Goal: Task Accomplishment & Management: Manage account settings

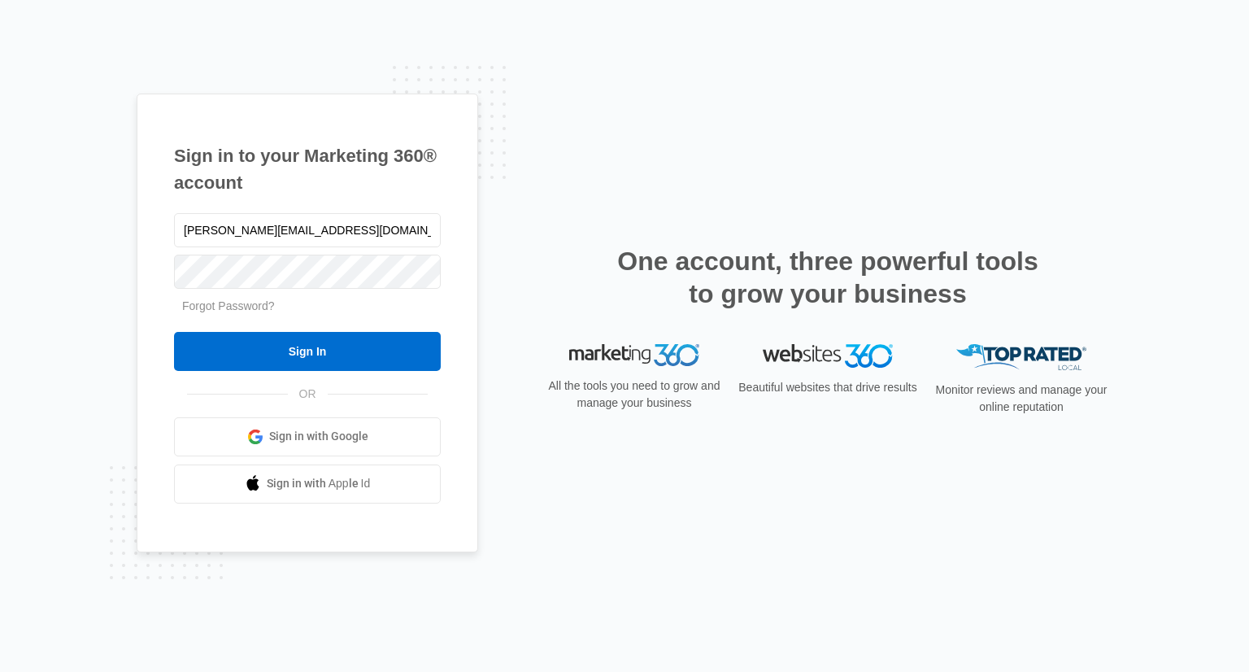
type input "[PERSON_NAME][EMAIL_ADDRESS][DOMAIN_NAME]"
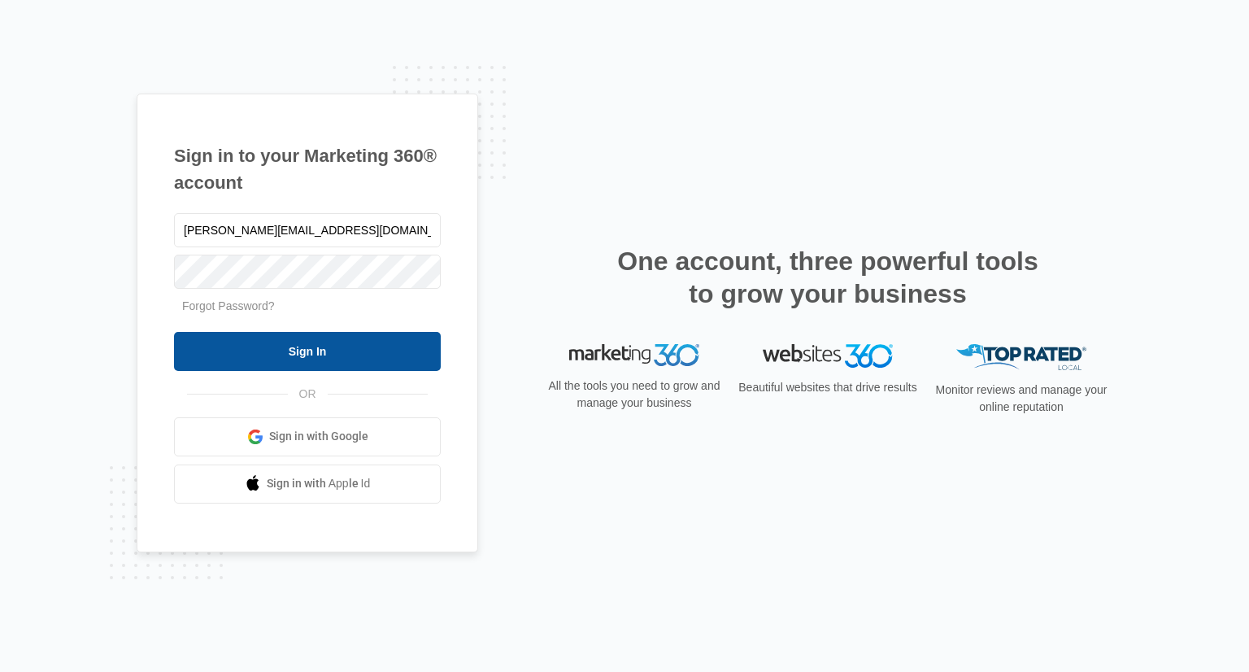
click at [299, 347] on input "Sign In" at bounding box center [307, 351] width 267 height 39
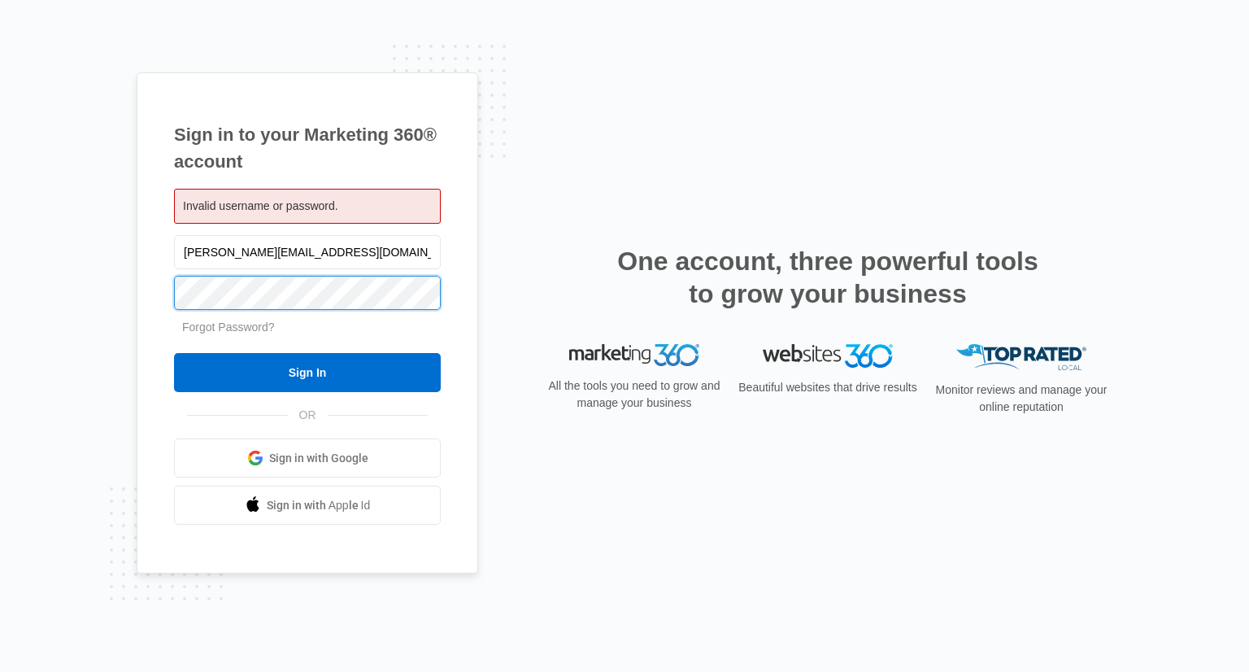
click at [174, 353] on input "Sign In" at bounding box center [307, 372] width 267 height 39
click at [355, 246] on input "nancy@greeleyfamilyhouse.org" at bounding box center [307, 252] width 267 height 34
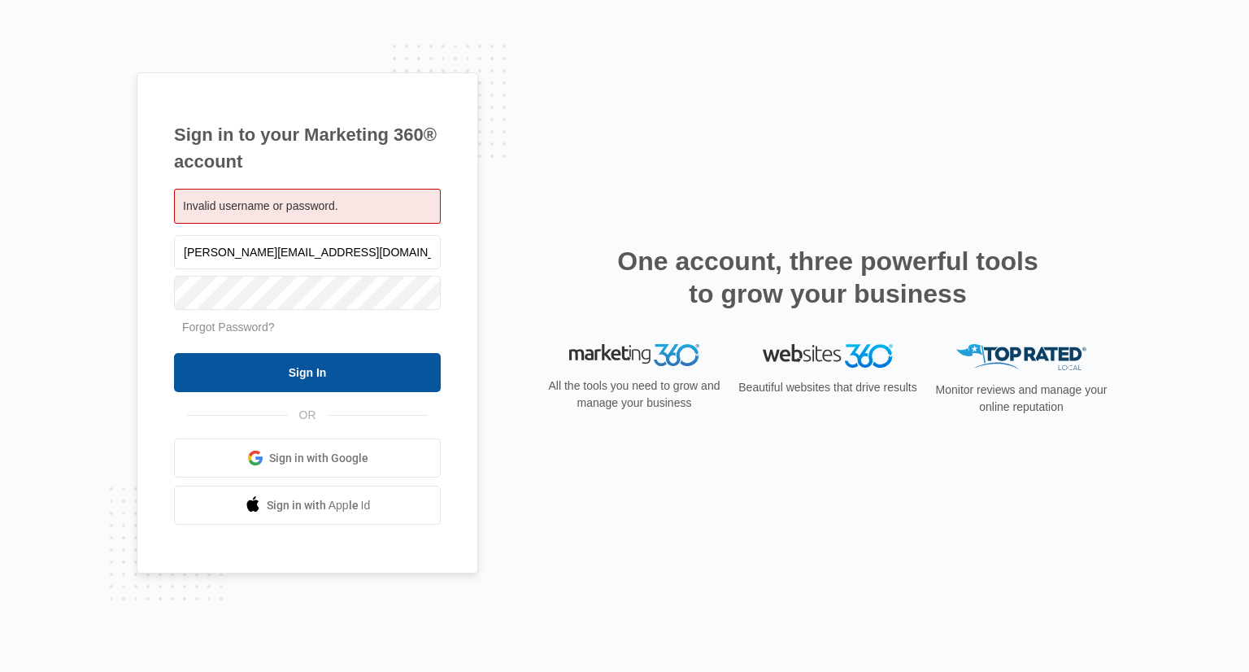
click at [298, 372] on input "Sign In" at bounding box center [307, 372] width 267 height 39
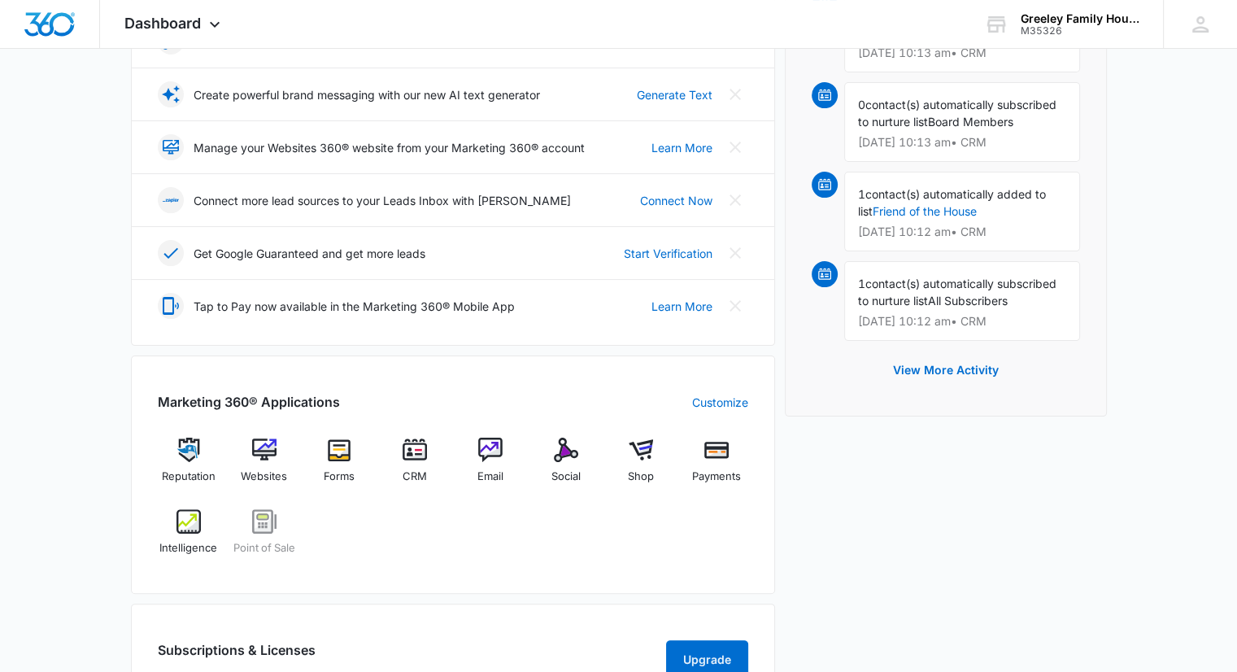
scroll to position [163, 0]
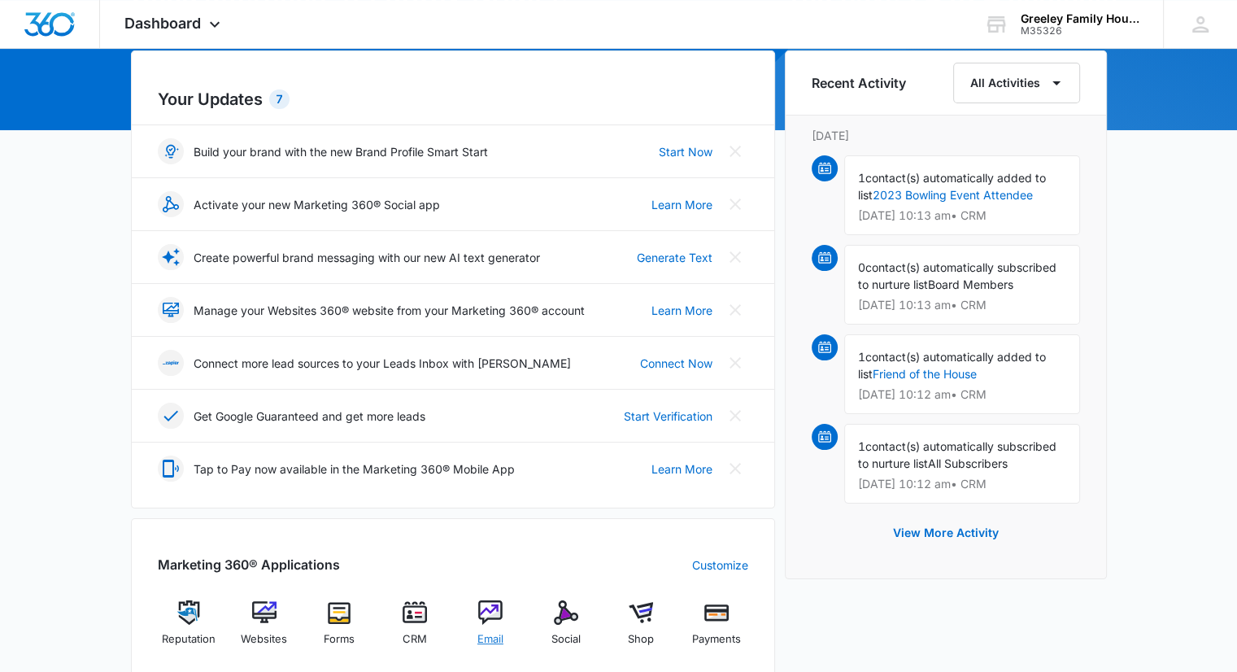
click at [486, 609] on img at bounding box center [490, 612] width 24 height 24
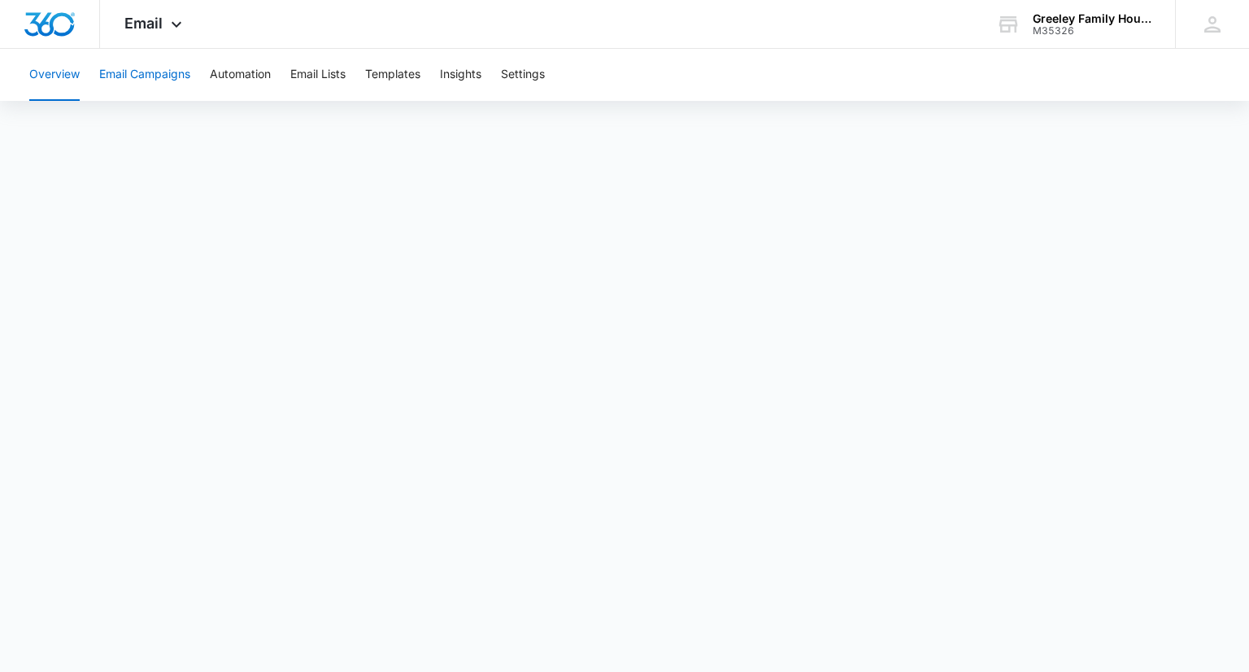
click at [173, 68] on button "Email Campaigns" at bounding box center [144, 75] width 91 height 52
click at [256, 76] on button "Automation" at bounding box center [240, 75] width 61 height 52
click at [62, 79] on button "Overview" at bounding box center [54, 75] width 50 height 52
drag, startPoint x: 61, startPoint y: 27, endPoint x: 62, endPoint y: 35, distance: 8.2
click at [61, 27] on img "Dashboard" at bounding box center [50, 24] width 52 height 24
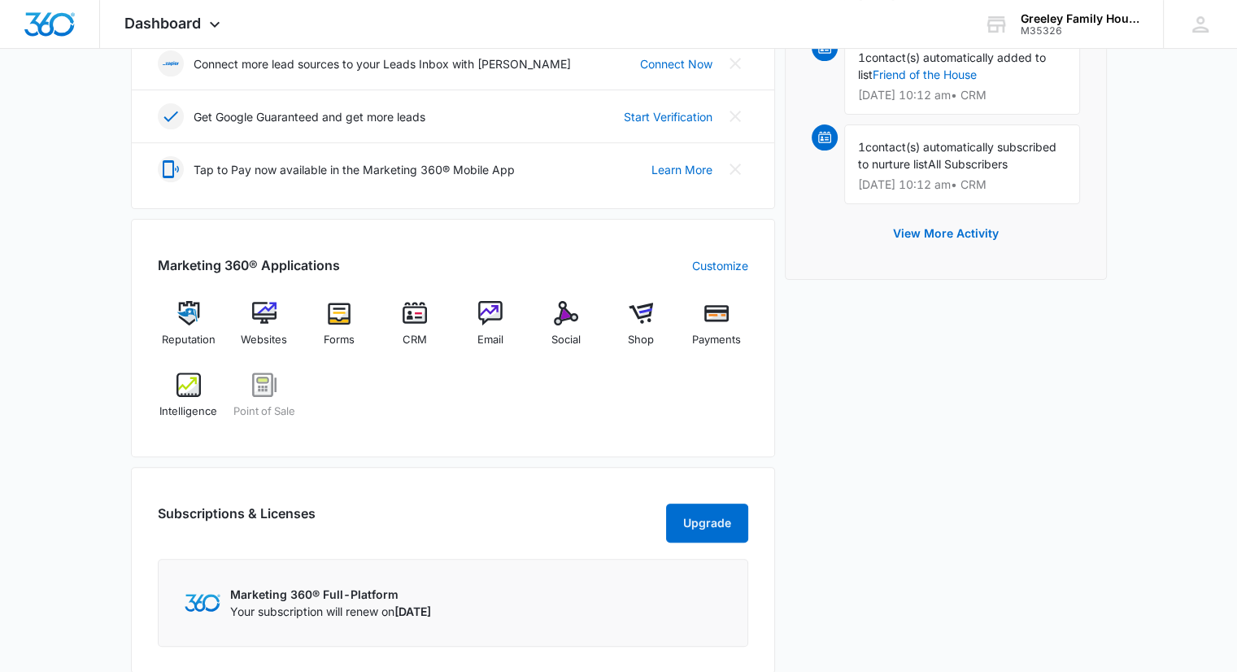
scroll to position [488, 0]
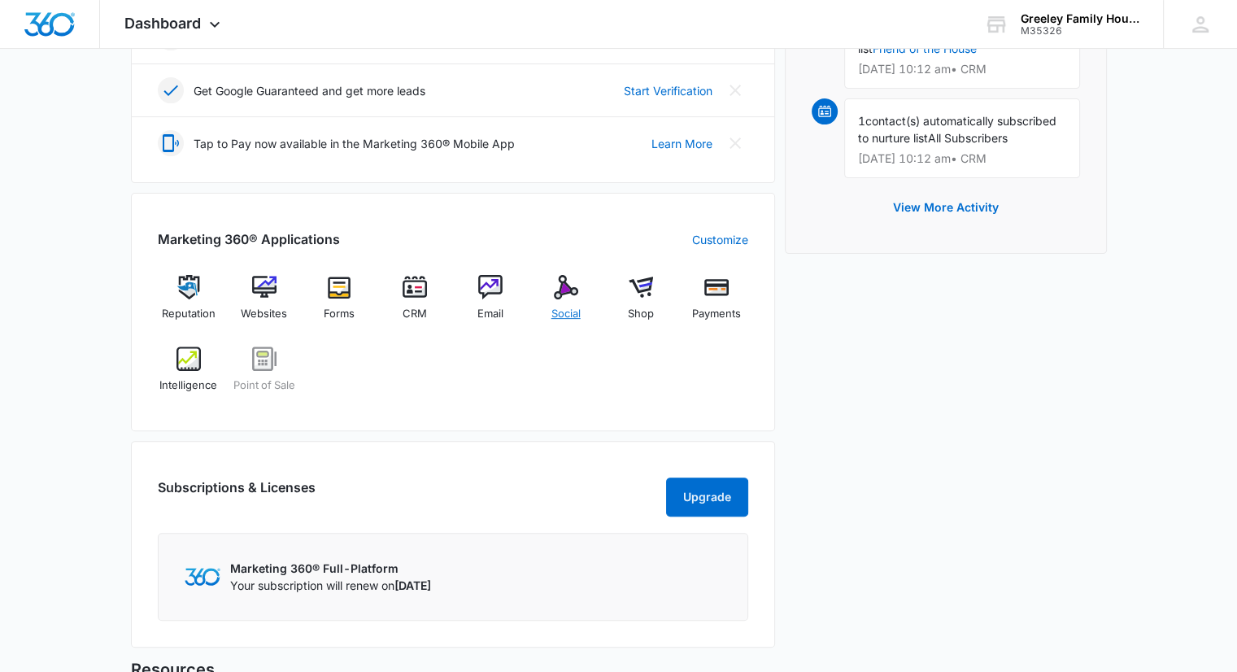
click at [569, 313] on span "Social" at bounding box center [566, 314] width 29 height 16
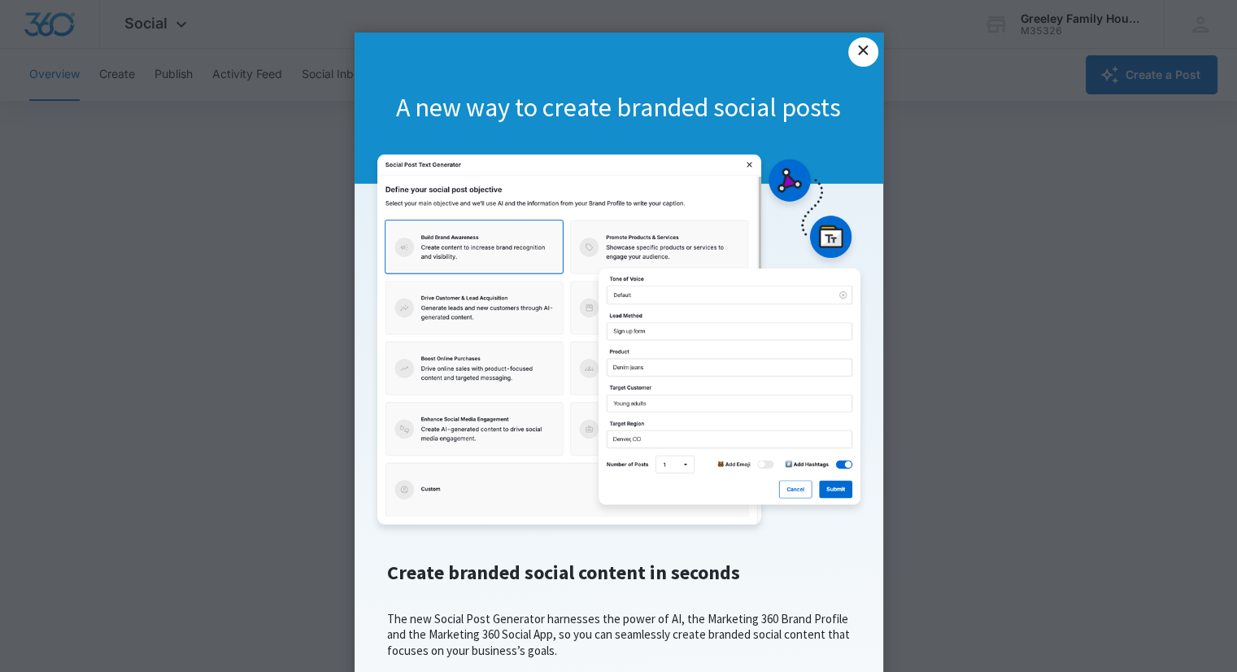
click at [858, 50] on link "×" at bounding box center [862, 51] width 29 height 29
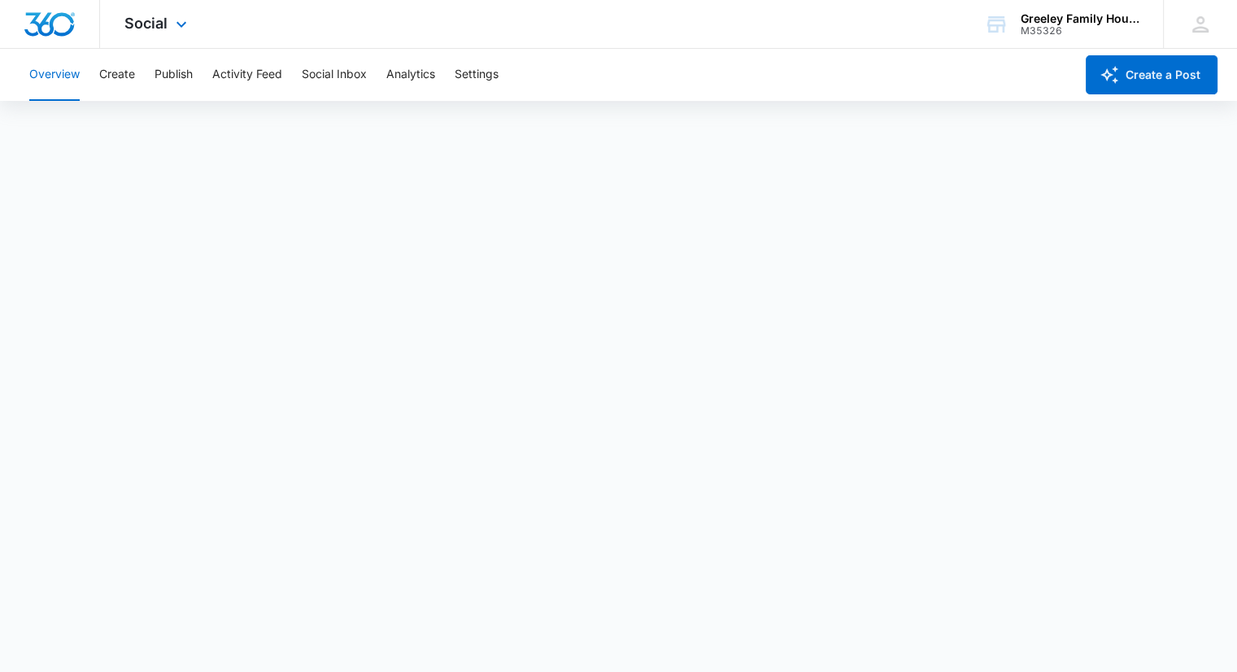
click at [68, 21] on img "Dashboard" at bounding box center [50, 24] width 52 height 24
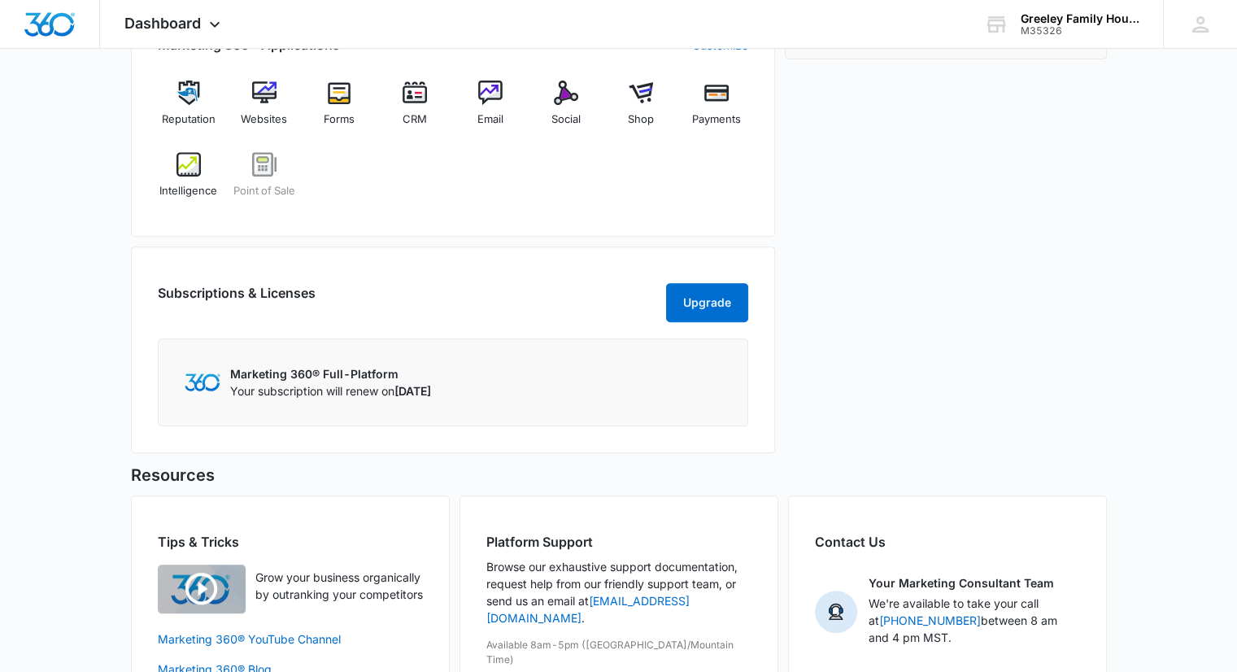
scroll to position [732, 0]
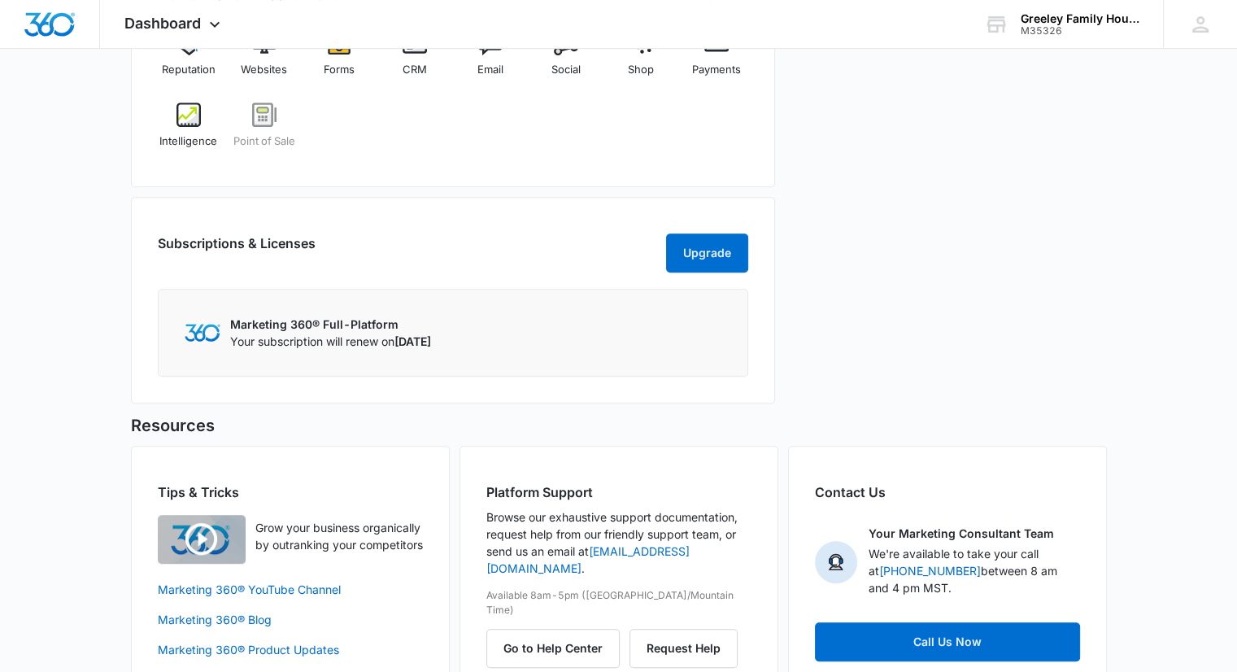
click at [313, 347] on p "Your subscription will renew on [DATE]" at bounding box center [330, 341] width 201 height 17
click at [202, 341] on img at bounding box center [203, 332] width 36 height 17
click at [227, 342] on div "Marketing 360® Full-Platform Your subscription will renew on [DATE]" at bounding box center [453, 333] width 537 height 34
click at [397, 368] on div "Marketing 360® Full-Platform Your subscription will renew on [DATE]" at bounding box center [453, 333] width 591 height 88
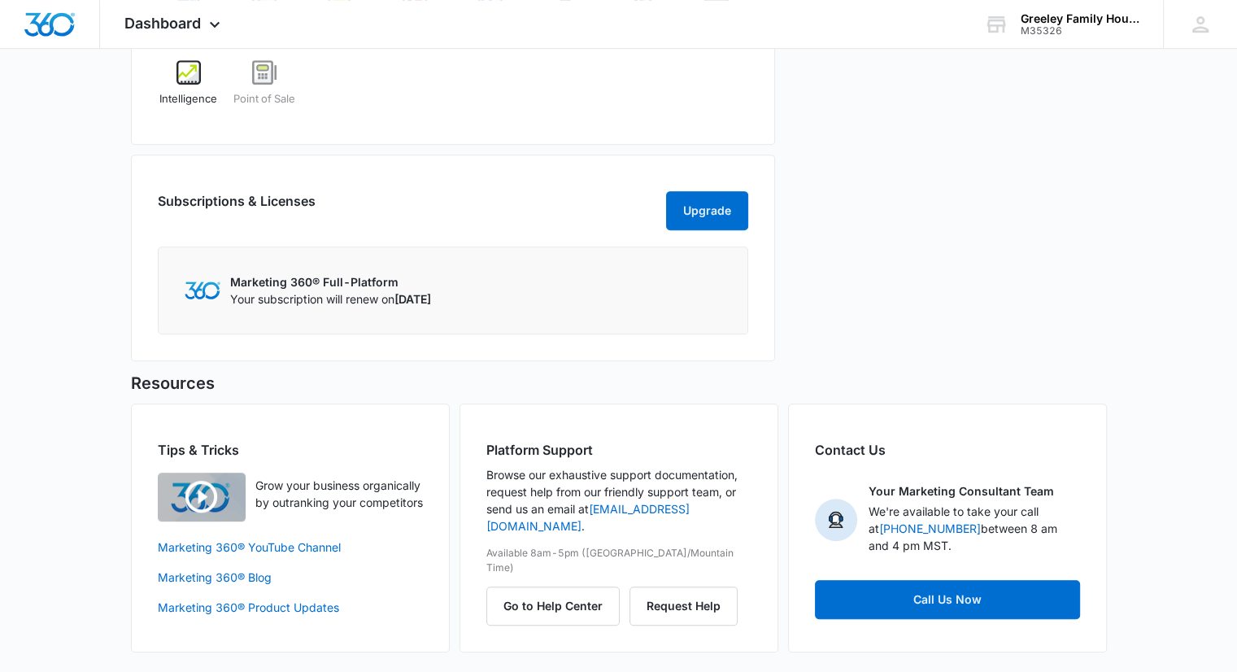
scroll to position [787, 0]
click at [431, 287] on p "Marketing 360® Full-Platform" at bounding box center [330, 281] width 201 height 17
click at [551, 297] on div "Marketing 360® Full-Platform Your subscription will renew on [DATE]" at bounding box center [453, 290] width 537 height 34
click at [203, 287] on img at bounding box center [203, 289] width 36 height 17
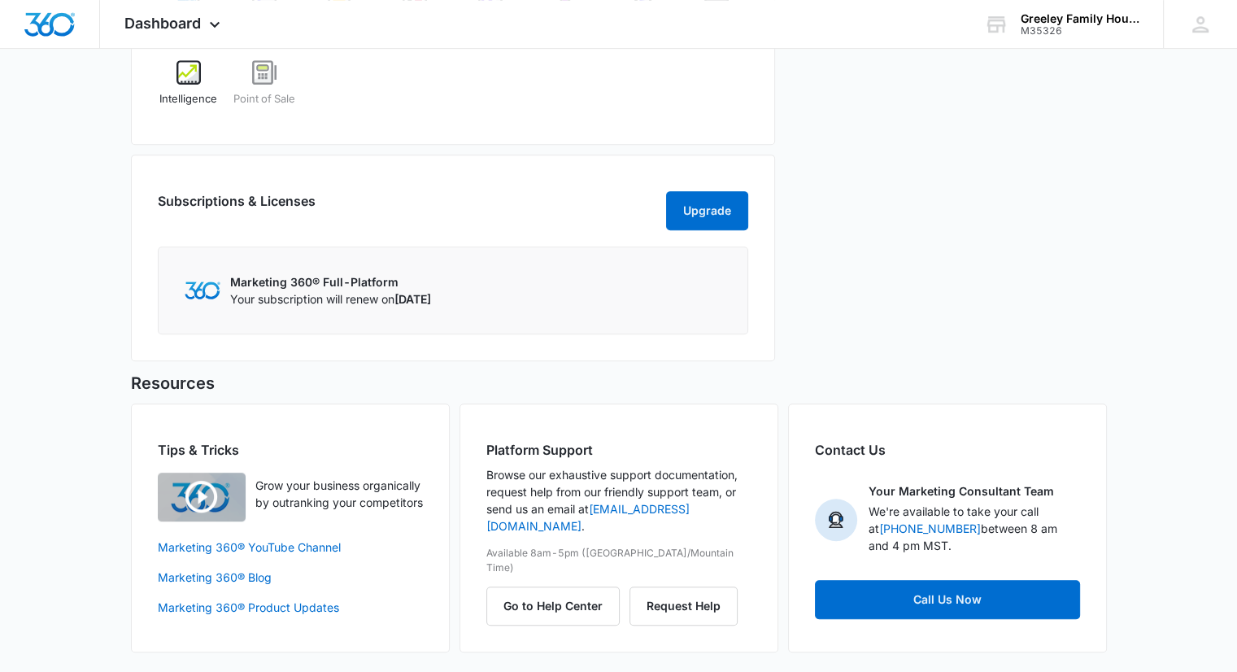
click at [203, 287] on img at bounding box center [203, 289] width 36 height 17
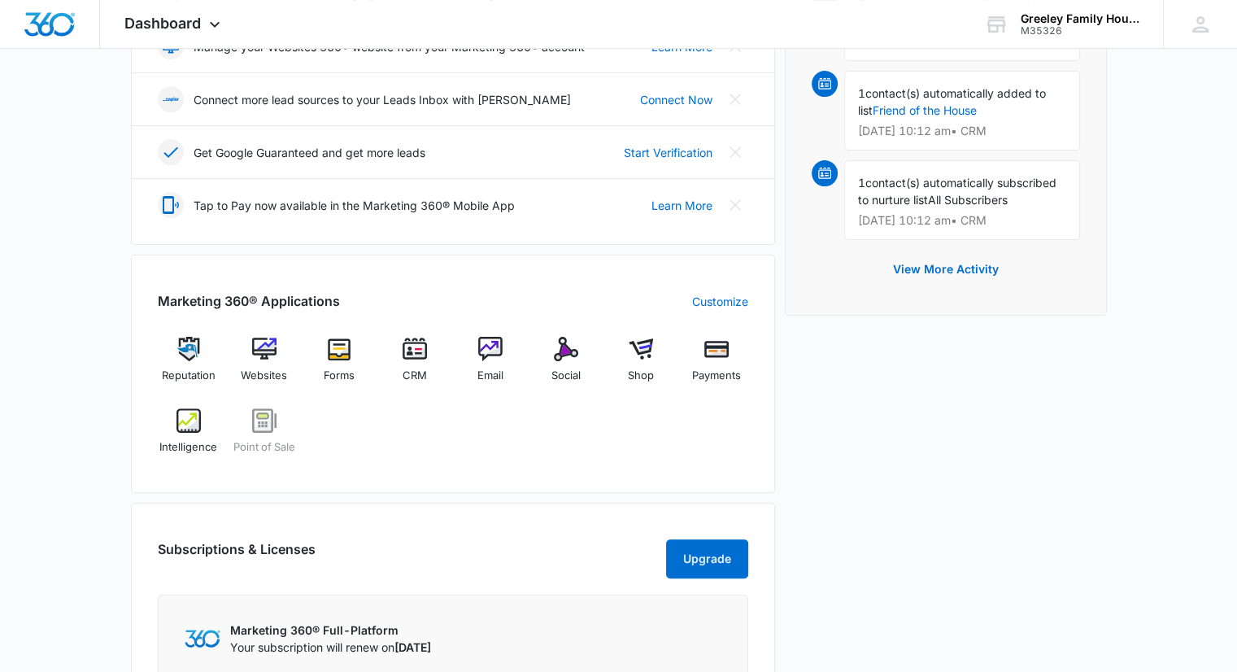
scroll to position [569, 0]
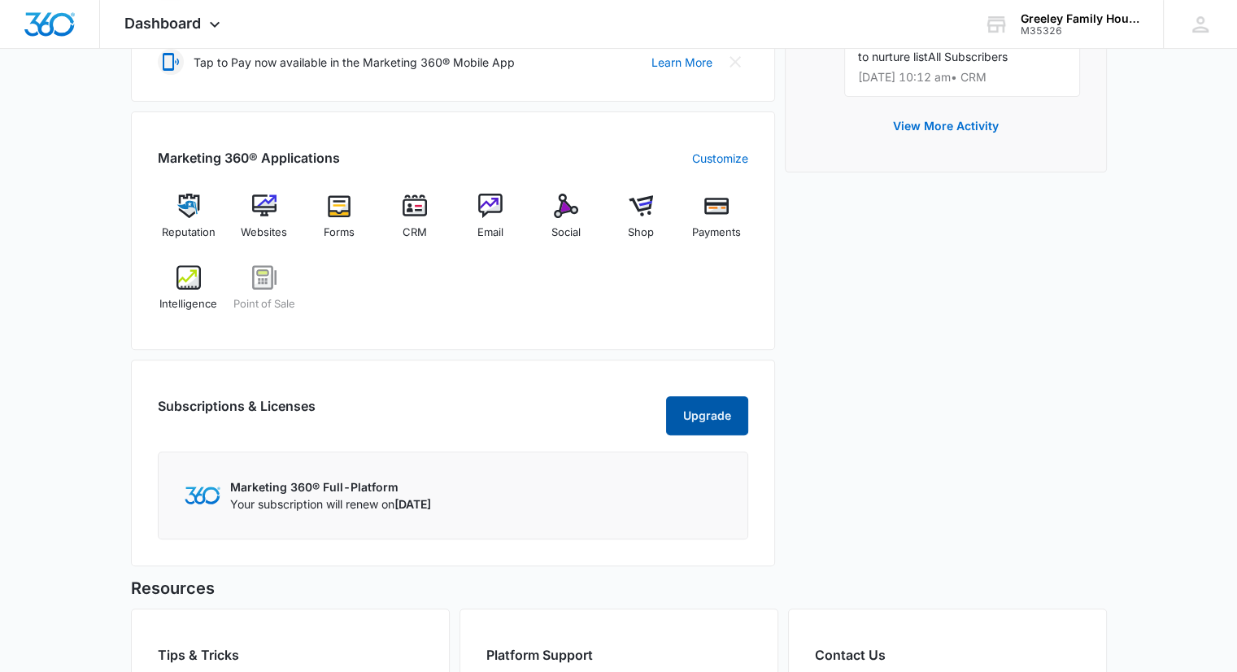
click at [700, 427] on button "Upgrade" at bounding box center [707, 415] width 82 height 39
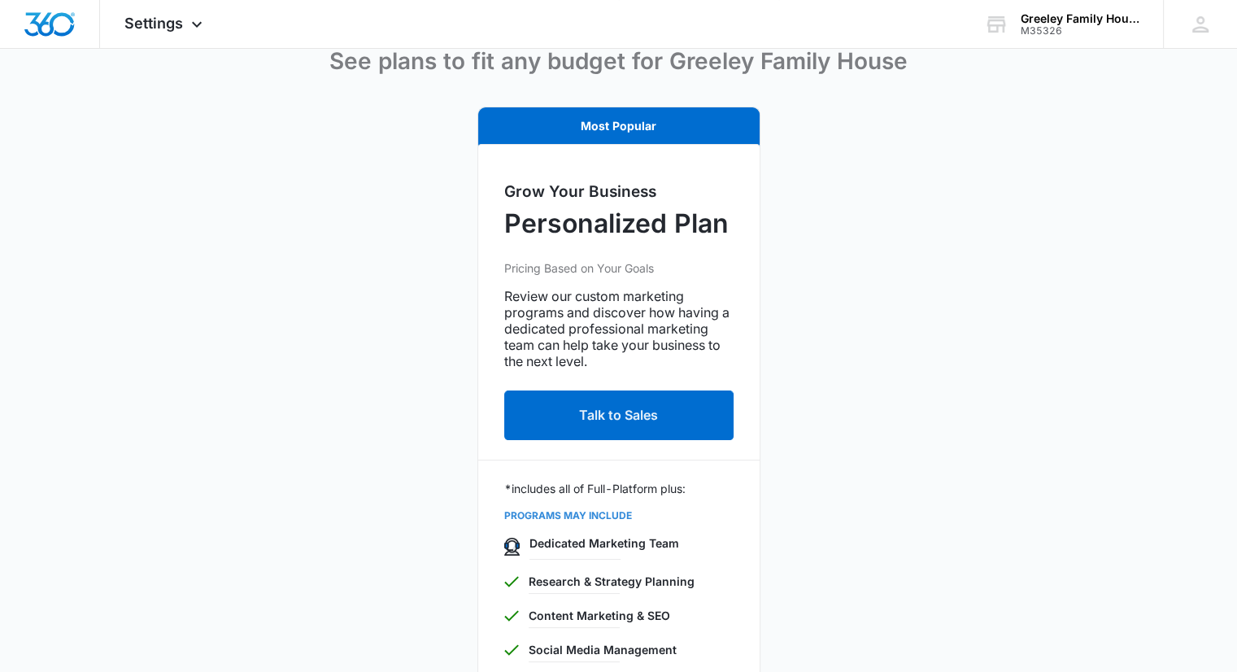
scroll to position [5, 0]
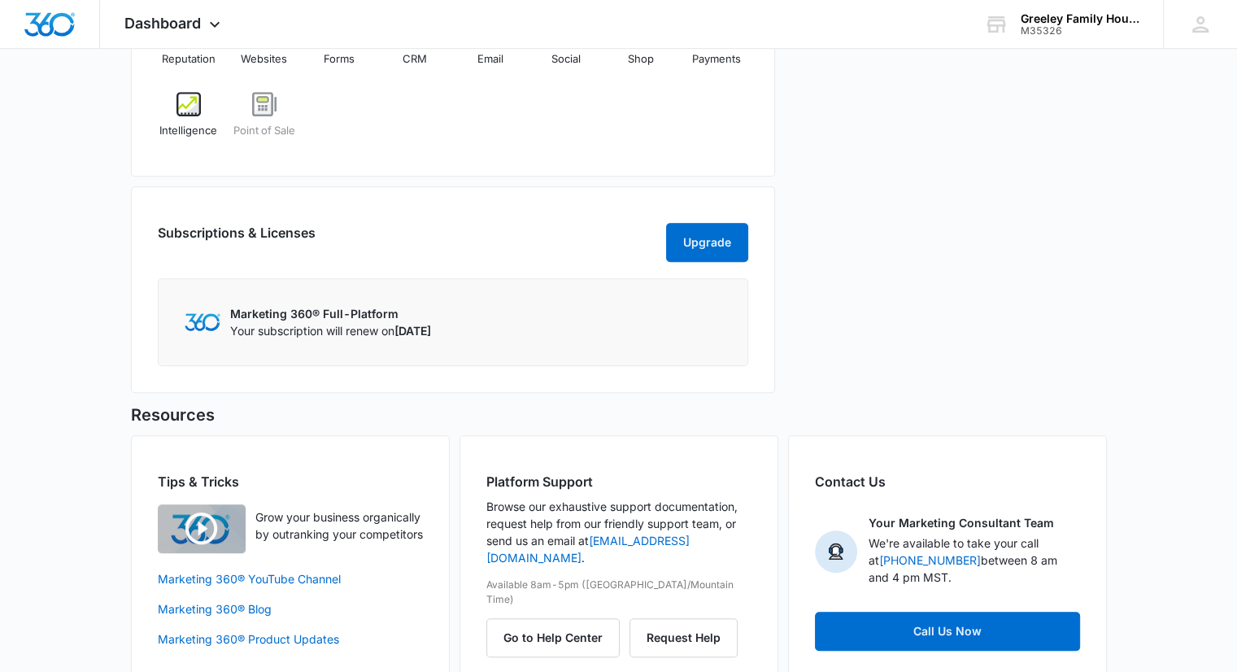
scroll to position [787, 0]
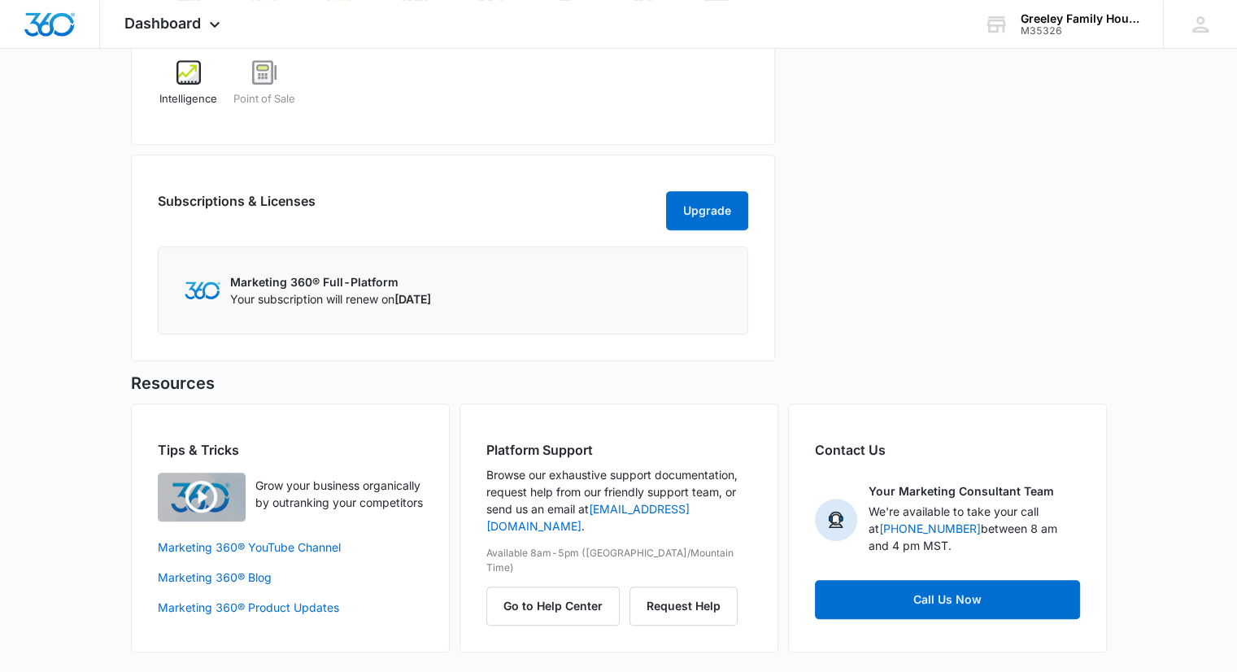
click at [319, 273] on p "Marketing 360® Full-Platform" at bounding box center [330, 281] width 201 height 17
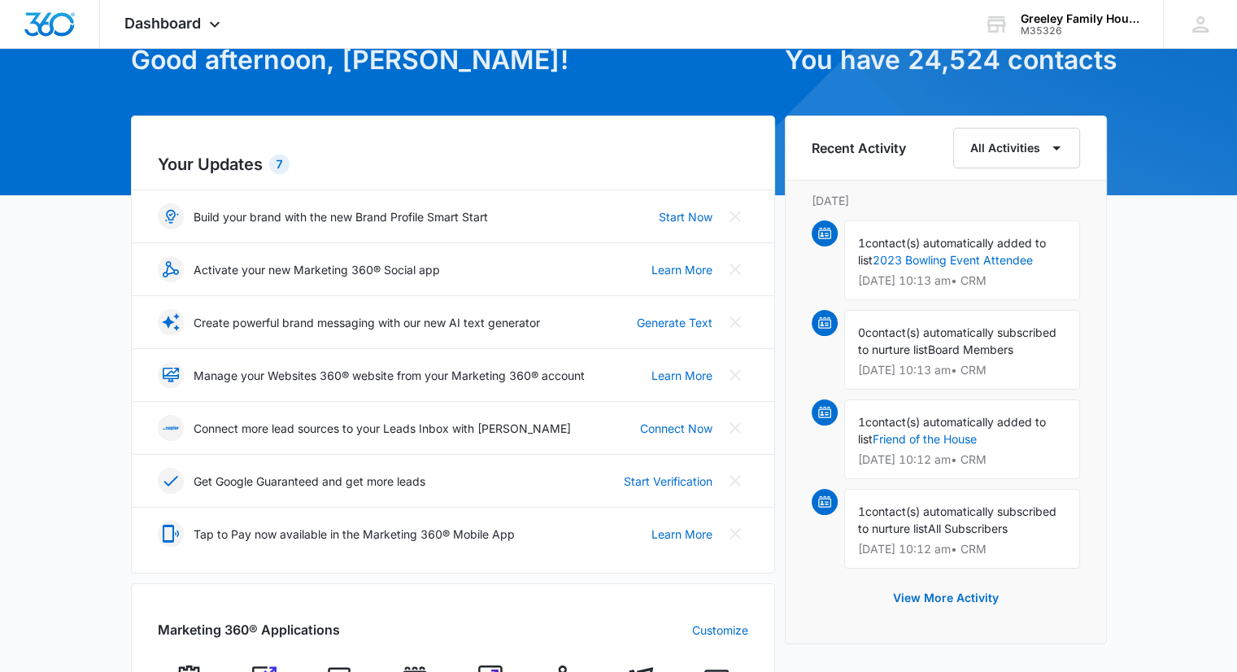
scroll to position [0, 0]
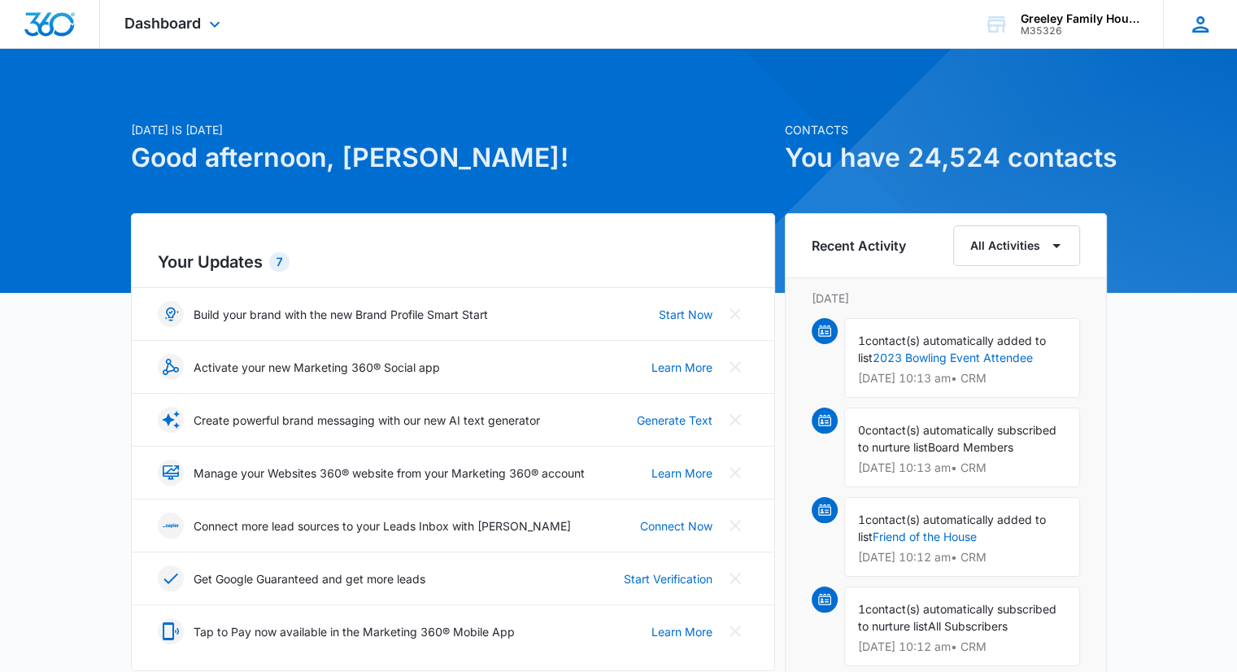
click at [1197, 27] on icon at bounding box center [1201, 24] width 16 height 16
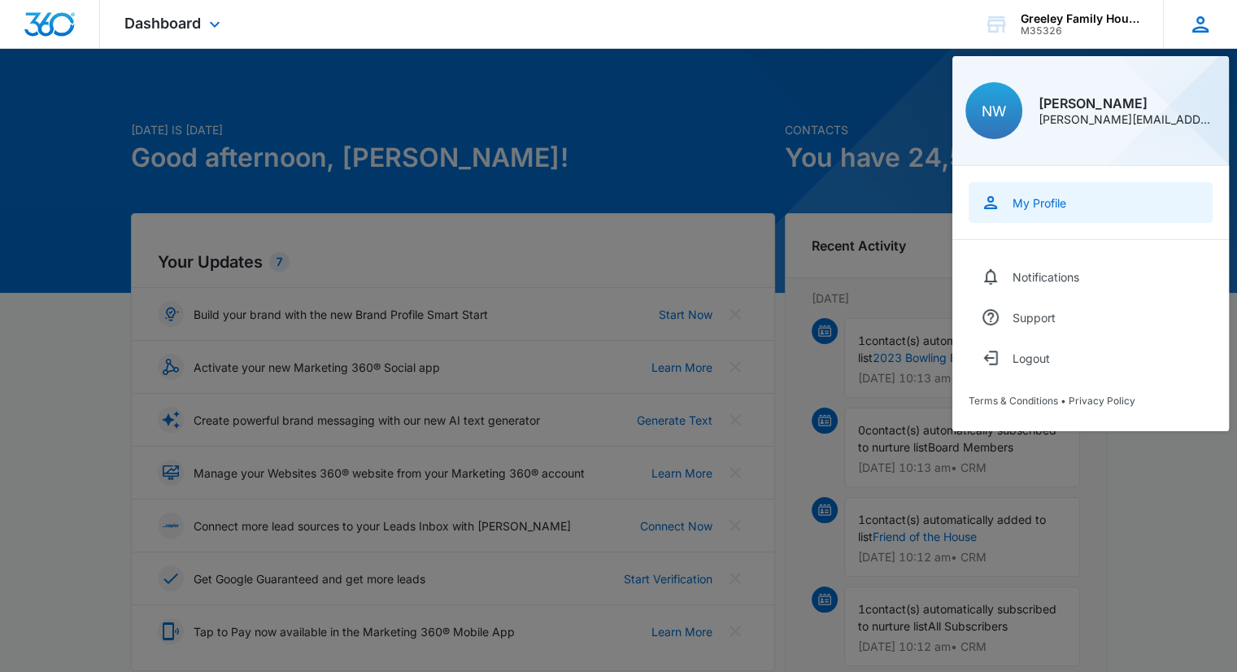
click at [1028, 196] on div "My Profile" at bounding box center [1040, 203] width 54 height 14
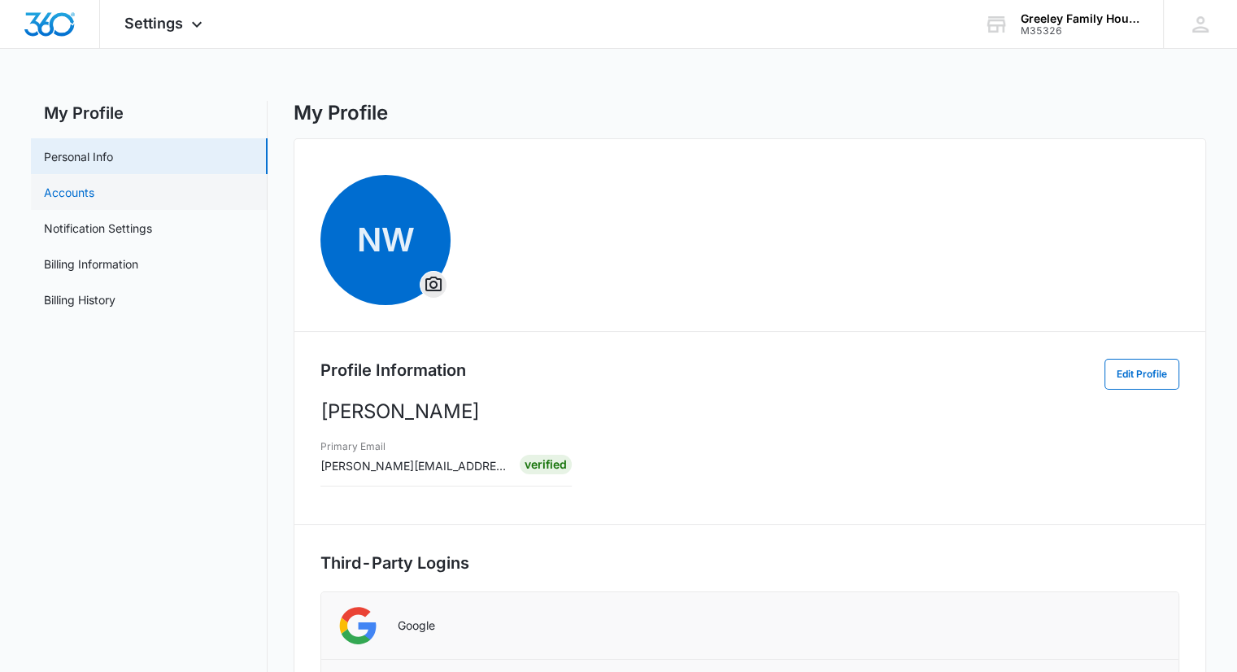
click at [91, 186] on link "Accounts" at bounding box center [69, 192] width 50 height 17
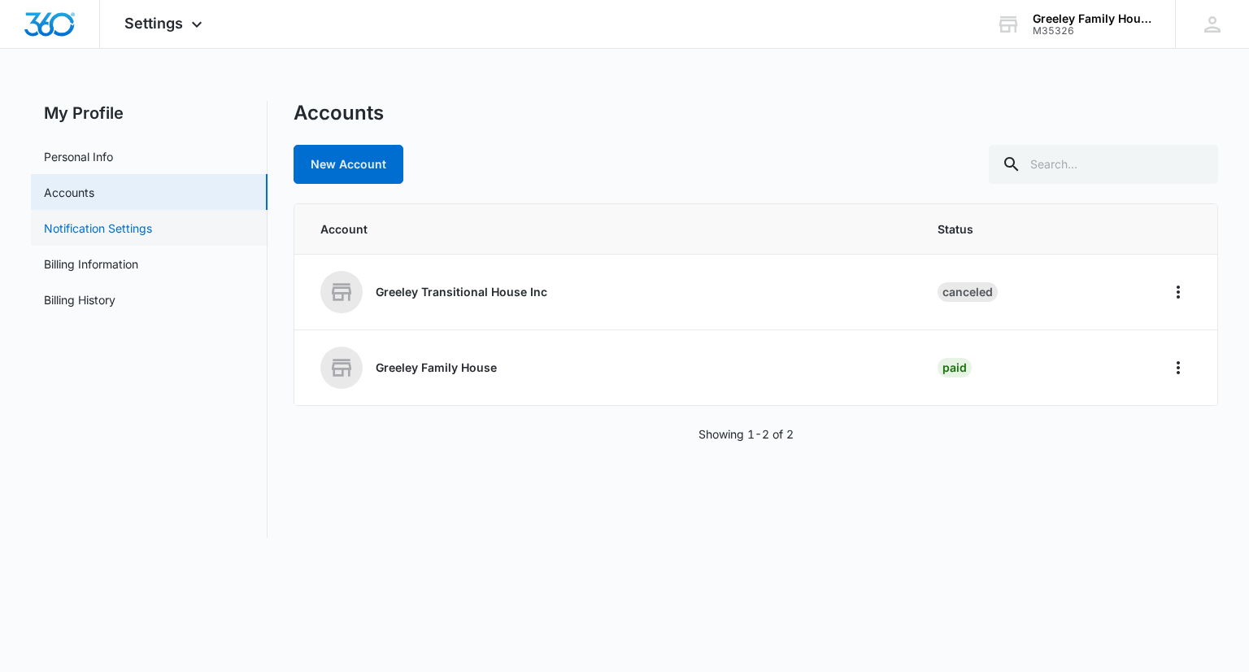
click at [75, 222] on link "Notification Settings" at bounding box center [98, 228] width 108 height 17
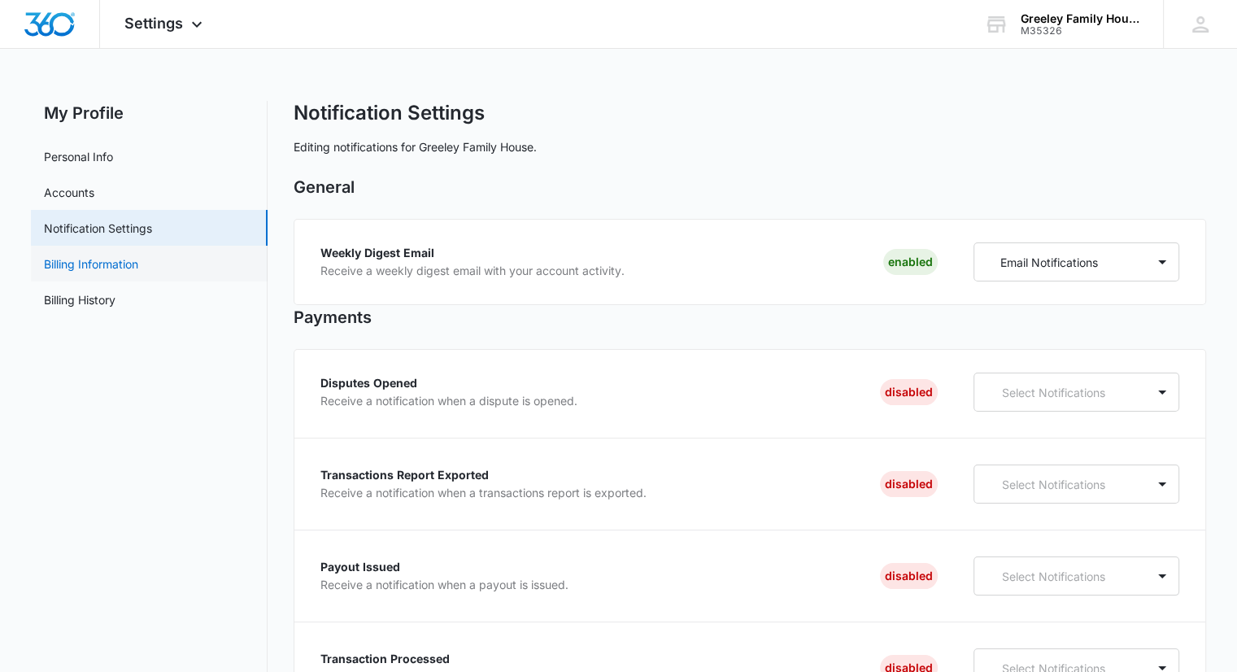
click at [138, 257] on link "Billing Information" at bounding box center [91, 263] width 94 height 17
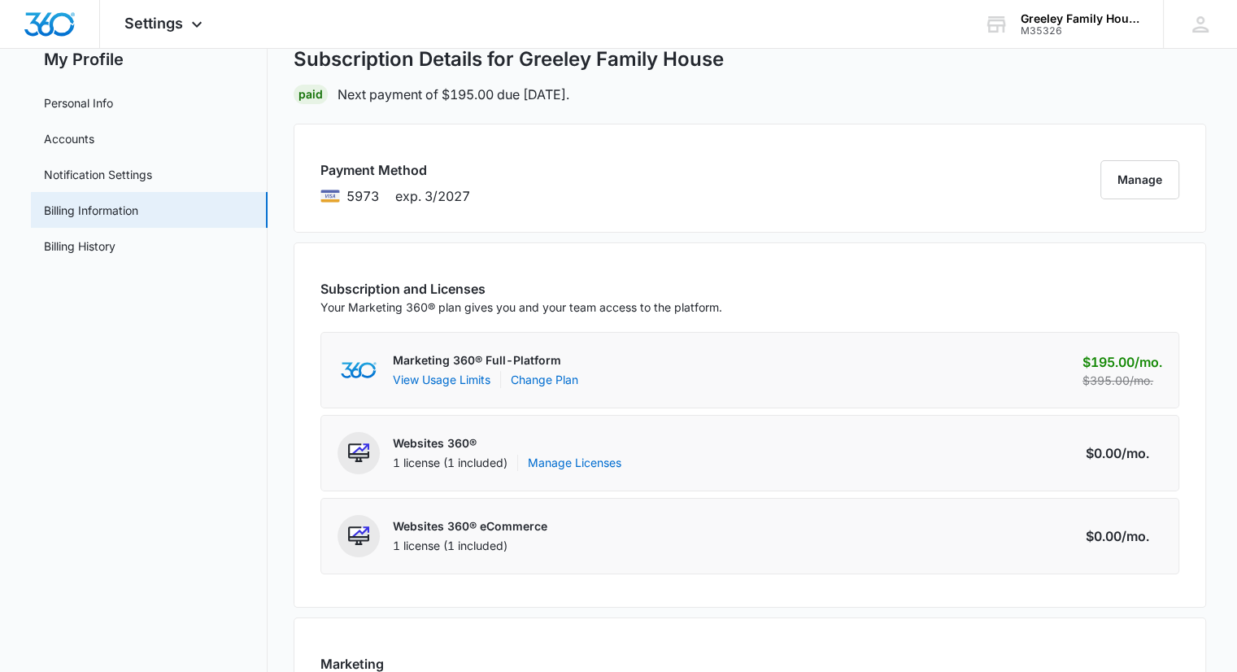
scroll to position [81, 0]
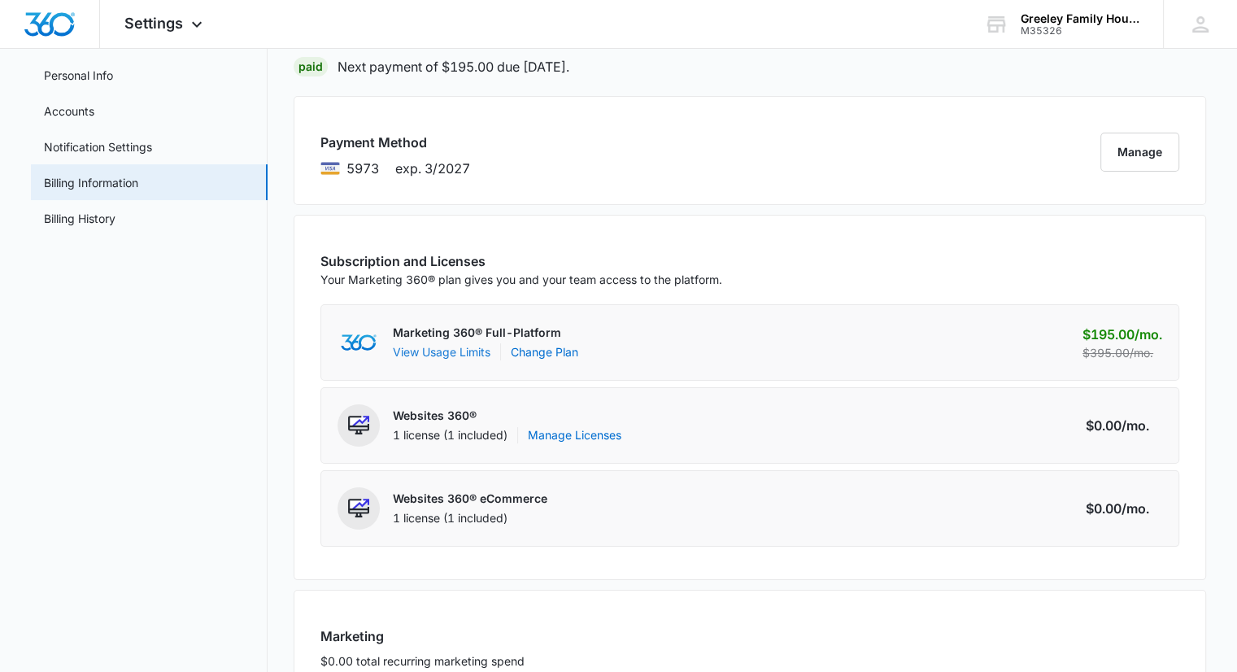
click at [469, 350] on button "View Usage Limits" at bounding box center [442, 351] width 98 height 17
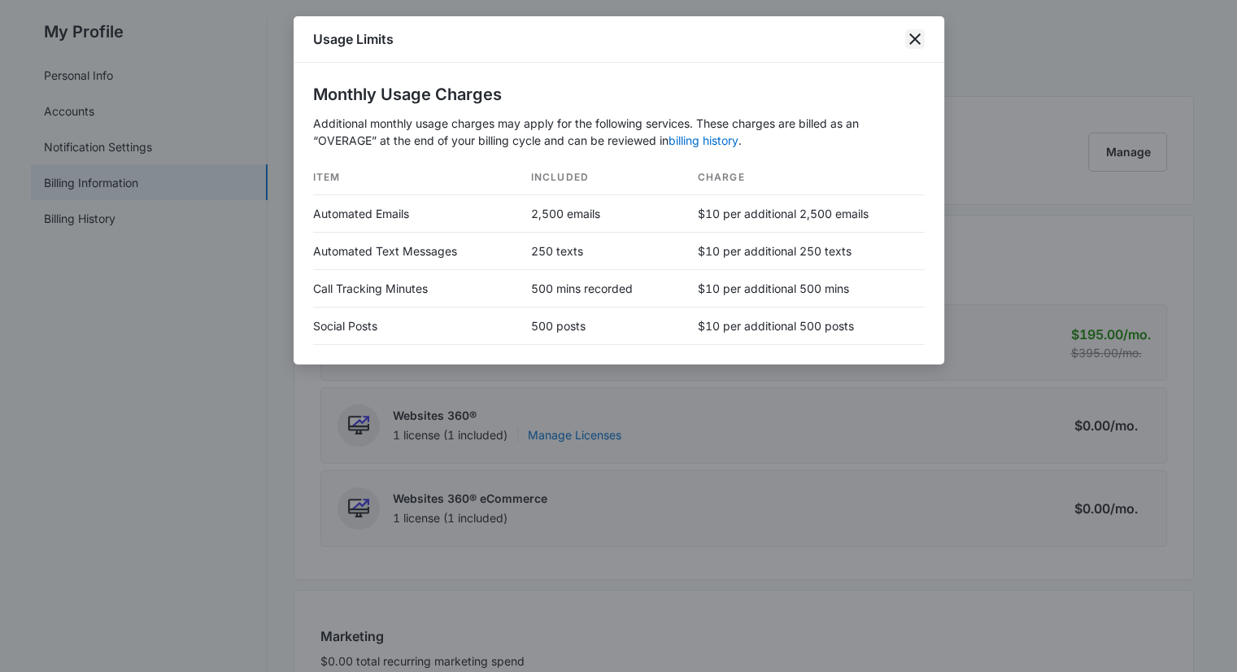
click at [917, 35] on icon "close" at bounding box center [915, 39] width 20 height 20
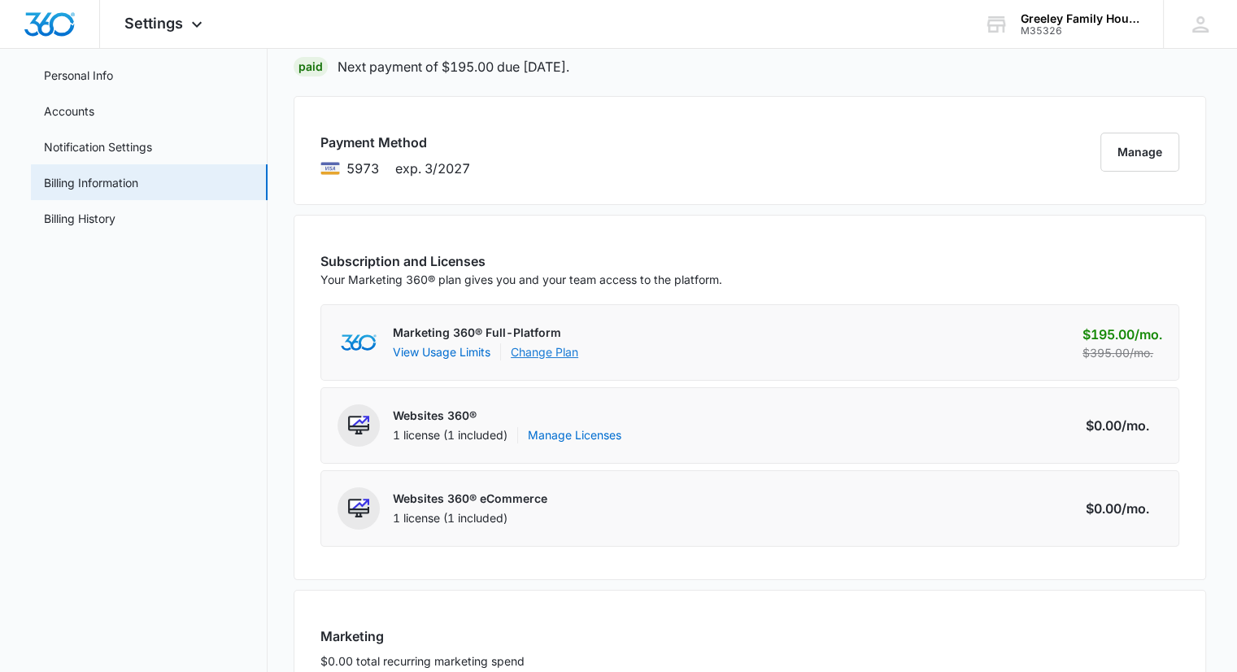
click at [560, 353] on link "Change Plan" at bounding box center [545, 351] width 68 height 17
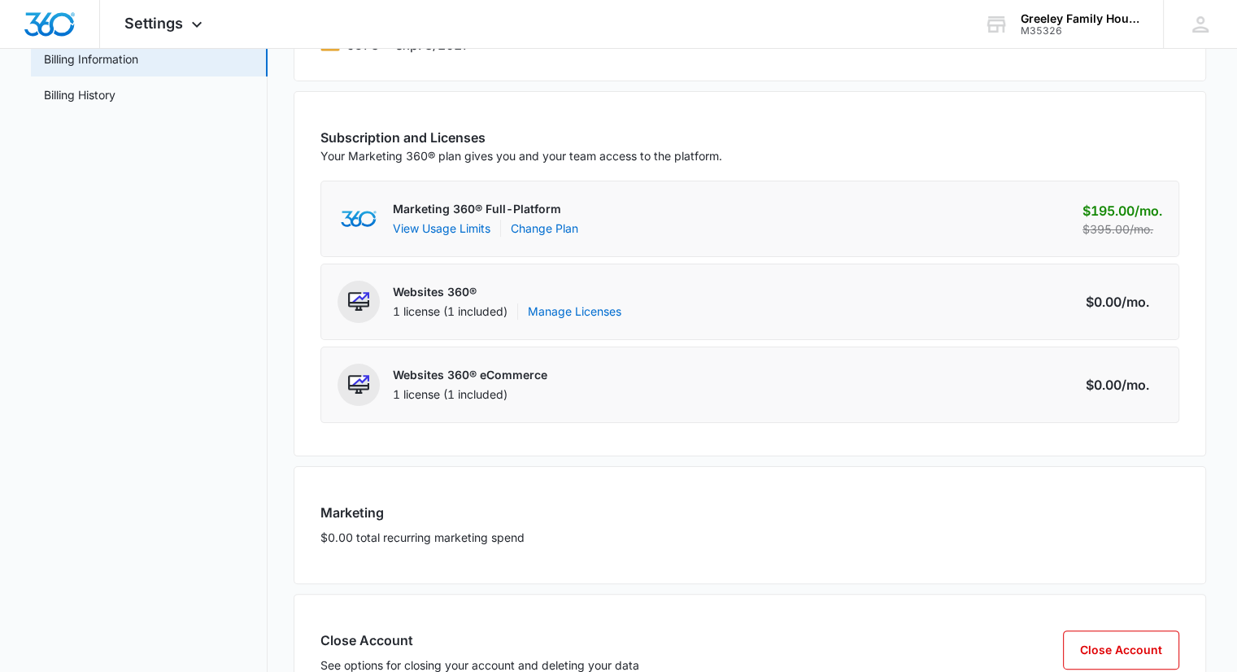
scroll to position [244, 0]
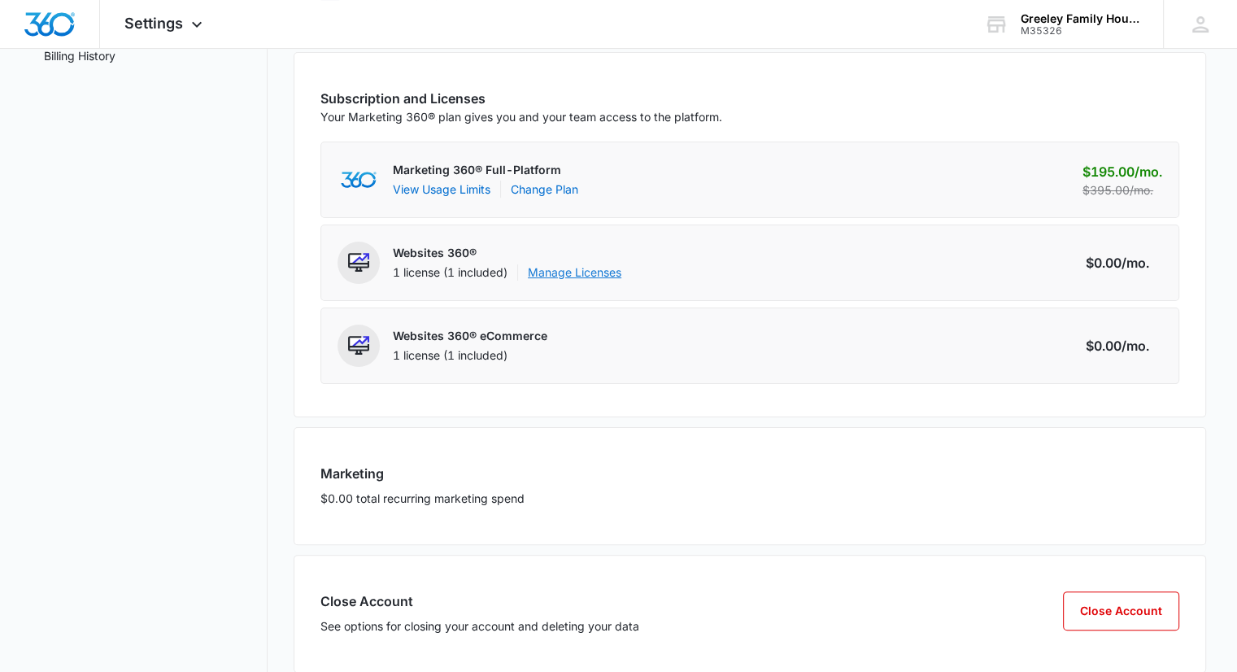
click at [592, 266] on link "Manage Licenses" at bounding box center [575, 272] width 94 height 16
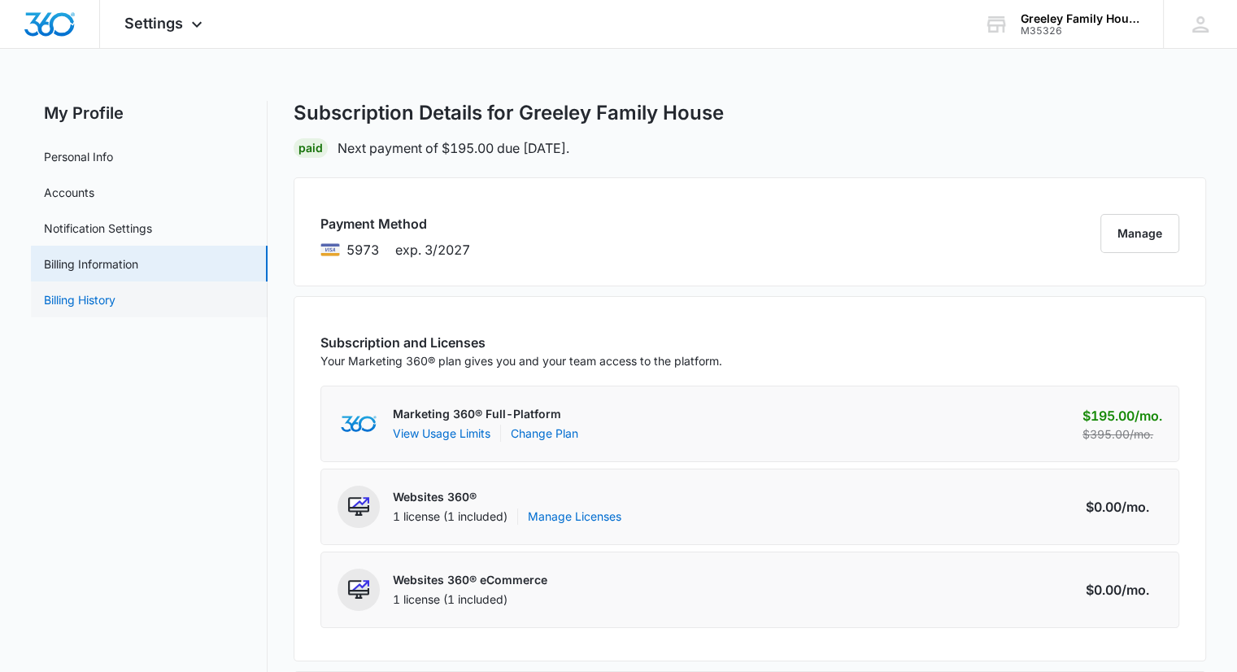
click at [108, 294] on link "Billing History" at bounding box center [80, 299] width 72 height 17
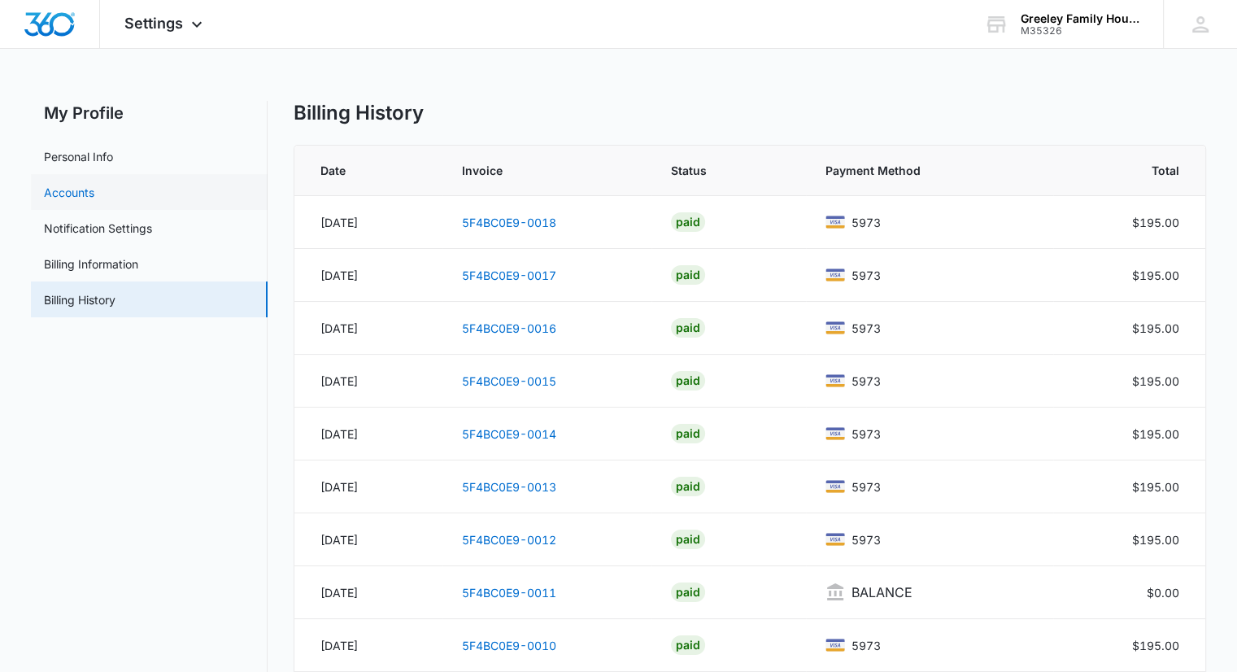
click at [76, 190] on link "Accounts" at bounding box center [69, 192] width 50 height 17
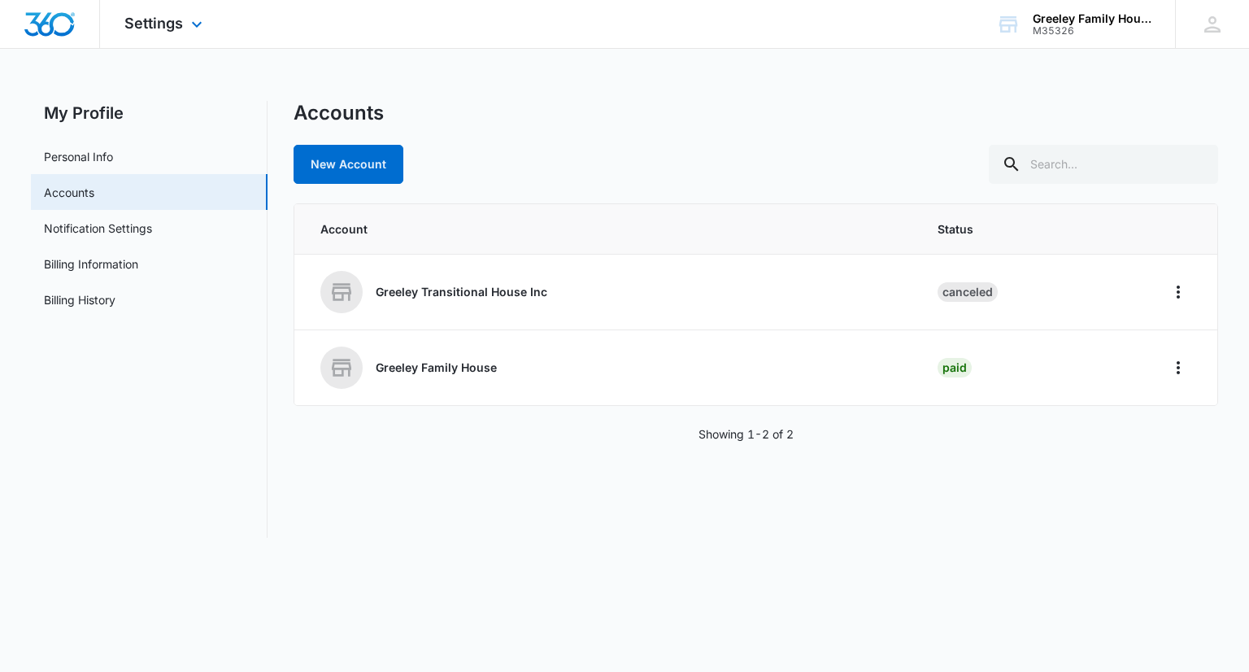
click at [41, 21] on img "Dashboard" at bounding box center [50, 24] width 52 height 24
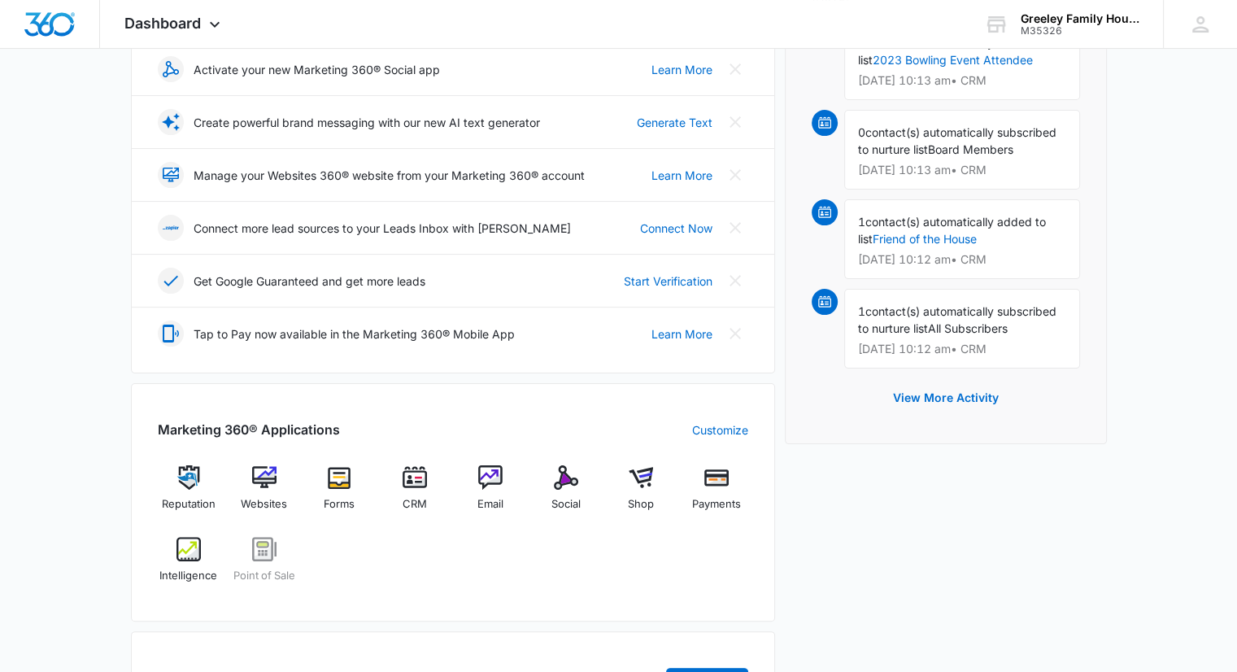
scroll to position [325, 0]
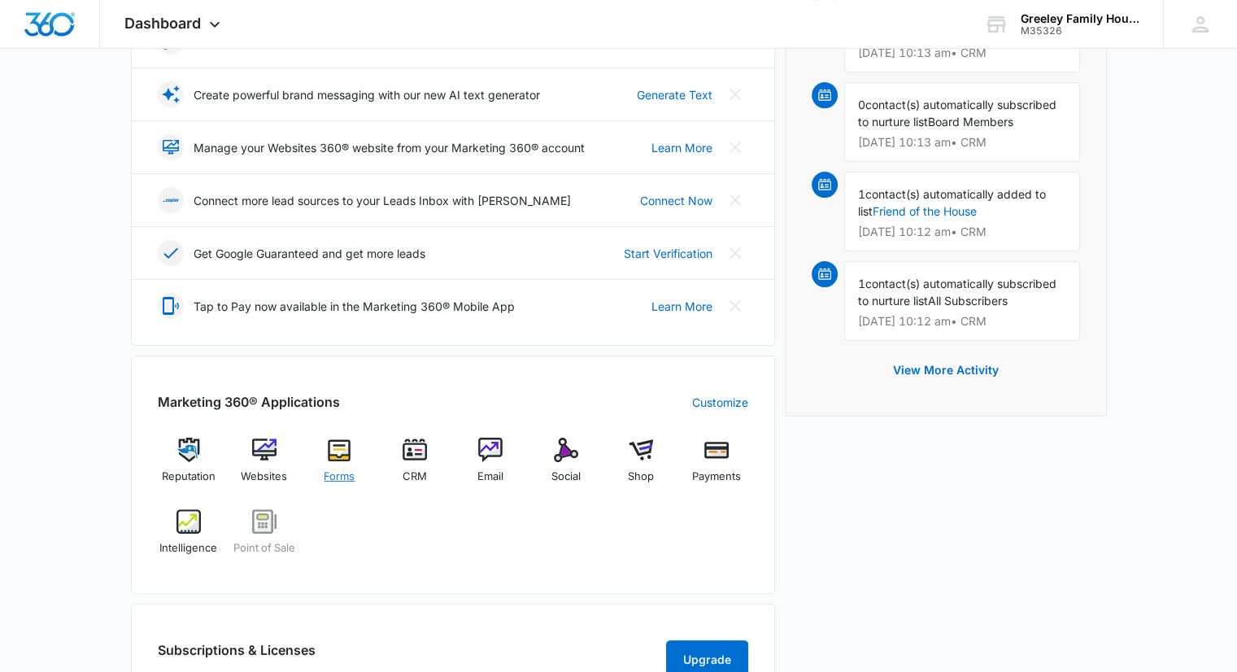
click at [341, 463] on div "Forms" at bounding box center [339, 467] width 63 height 59
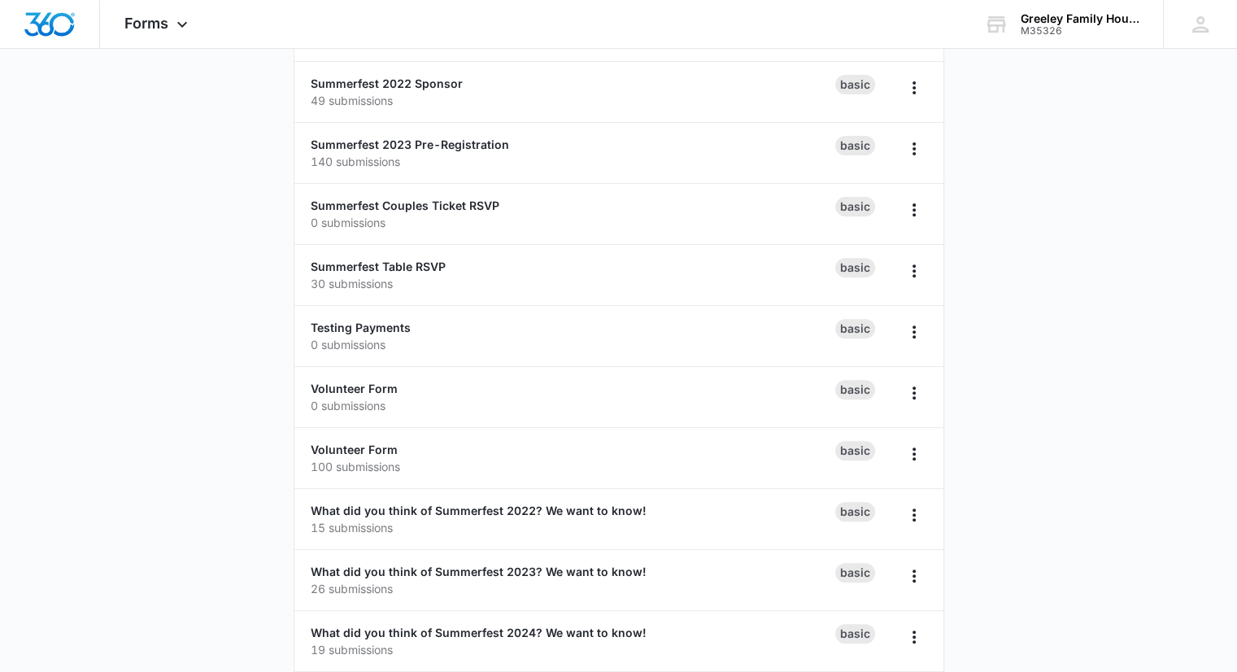
scroll to position [648, 0]
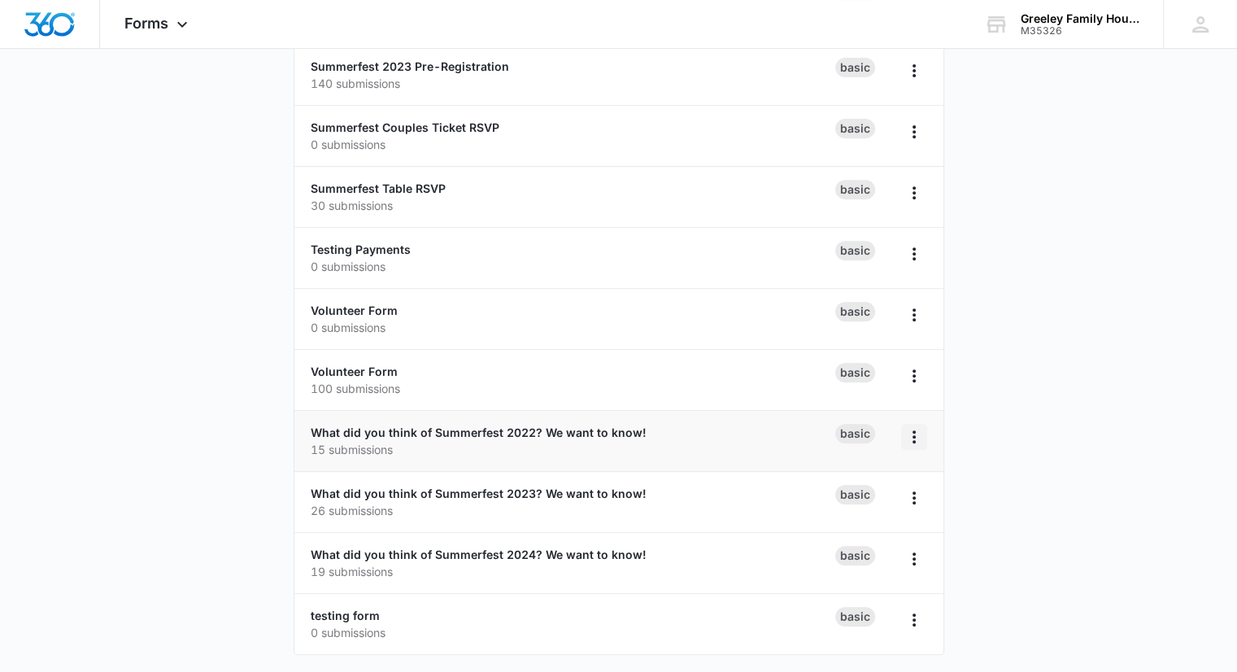
click at [921, 430] on icon "Overflow Menu" at bounding box center [915, 437] width 20 height 20
click at [844, 530] on div "Delete" at bounding box center [861, 528] width 50 height 11
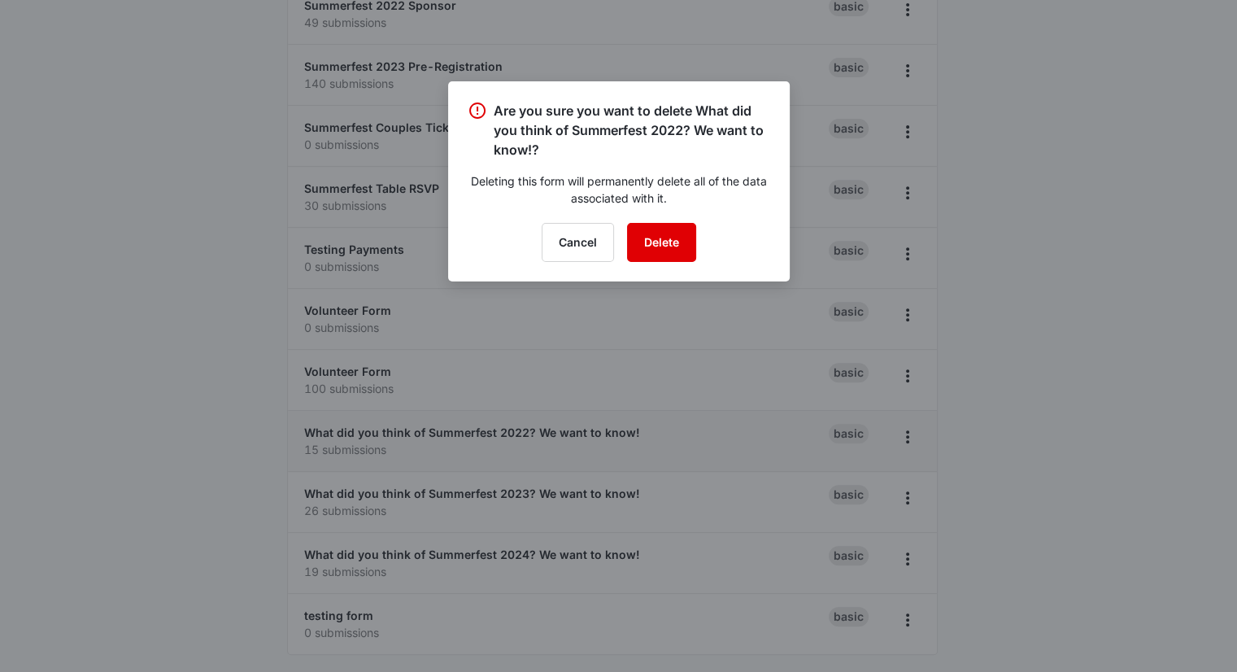
click at [667, 250] on button "Delete" at bounding box center [661, 242] width 69 height 39
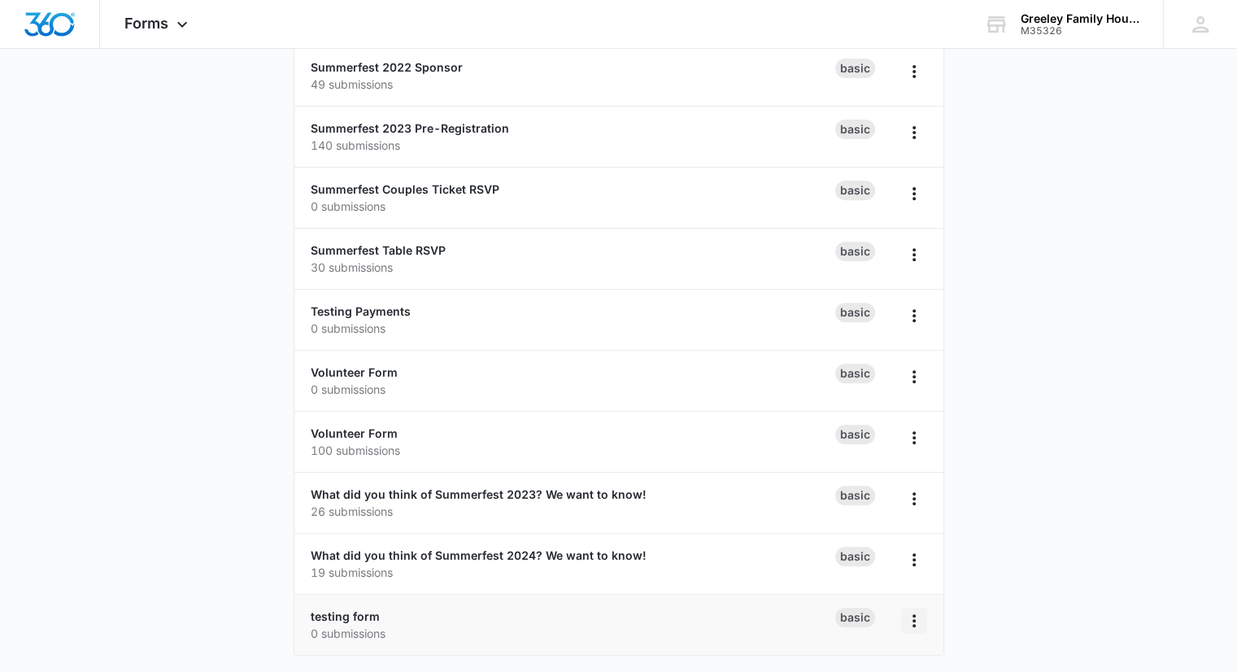
click at [916, 620] on icon "Overflow Menu" at bounding box center [915, 621] width 20 height 20
click at [863, 572] on div "Delete" at bounding box center [861, 572] width 50 height 11
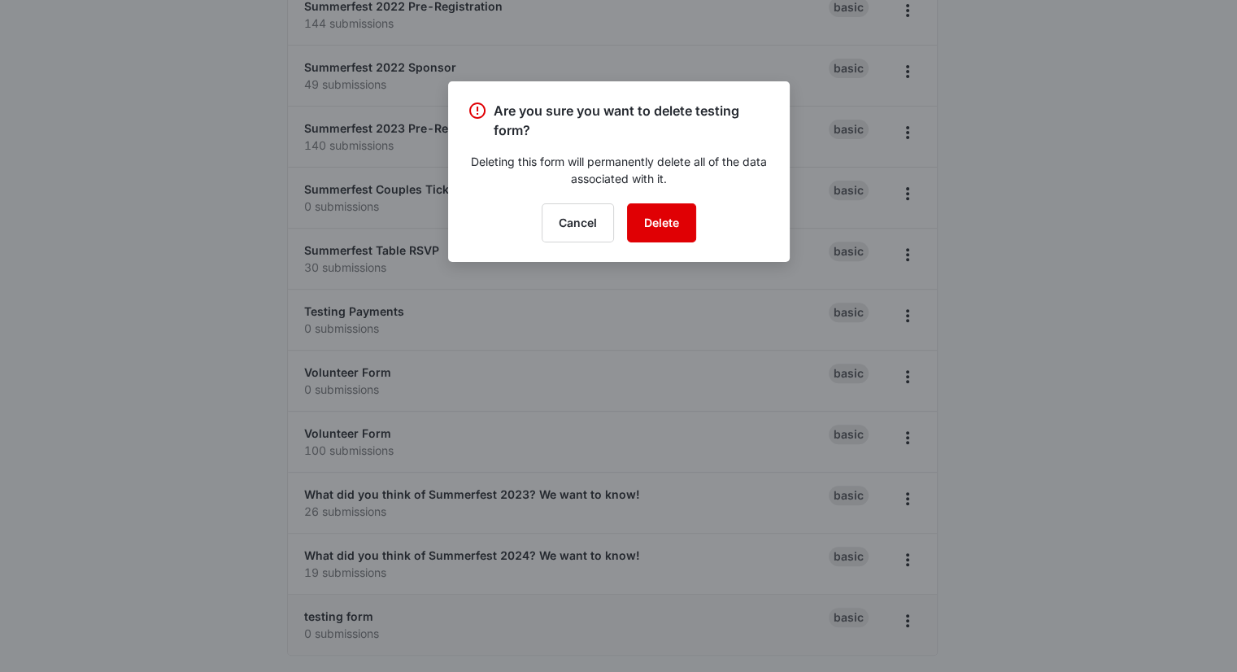
click at [661, 219] on button "Delete" at bounding box center [661, 222] width 69 height 39
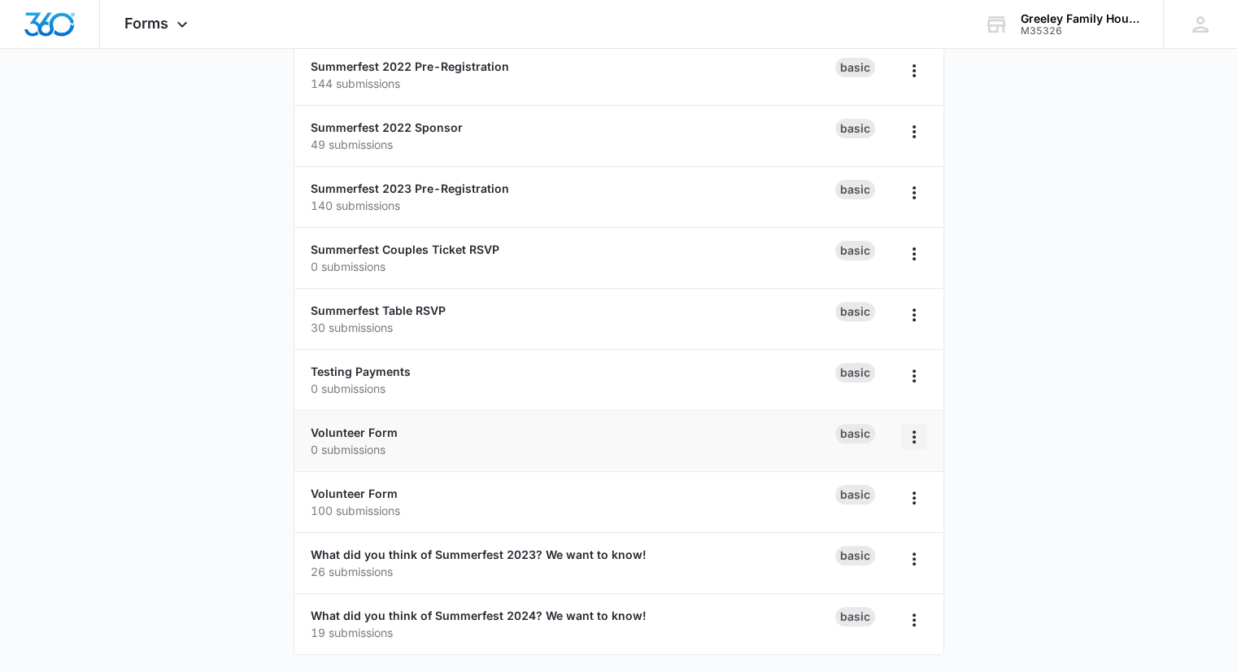
click at [909, 435] on icon "Overflow Menu" at bounding box center [915, 437] width 20 height 20
click at [859, 526] on div "Delete" at bounding box center [861, 529] width 50 height 11
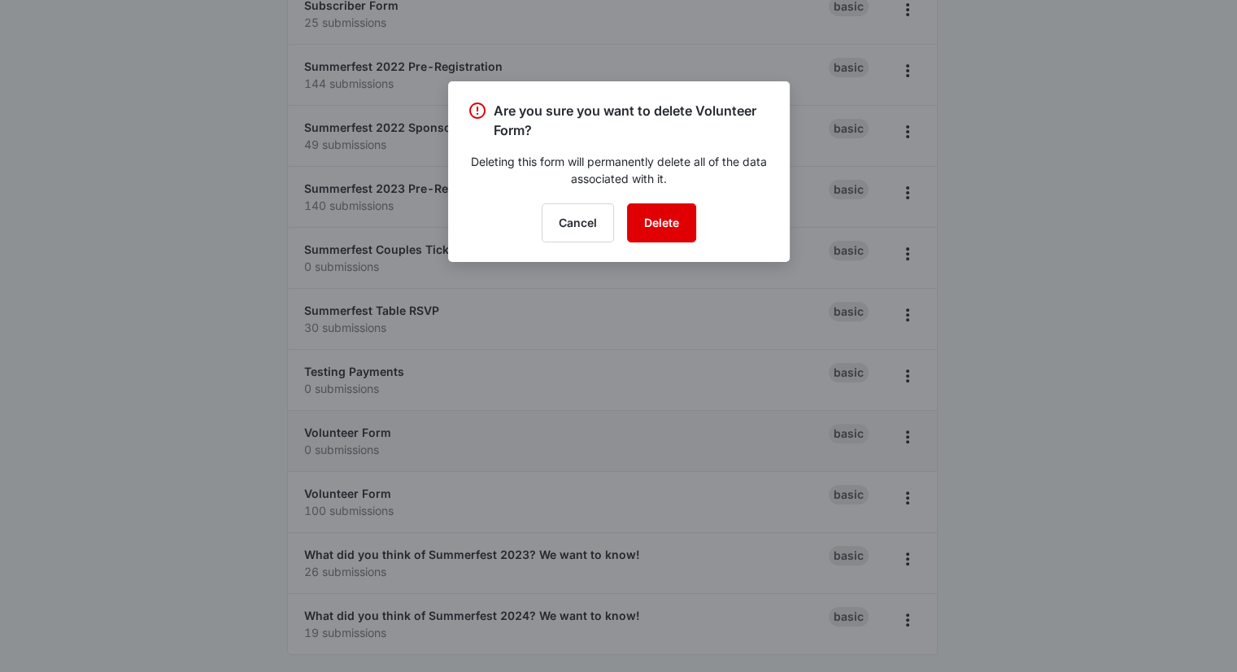
click at [653, 224] on button "Delete" at bounding box center [661, 222] width 69 height 39
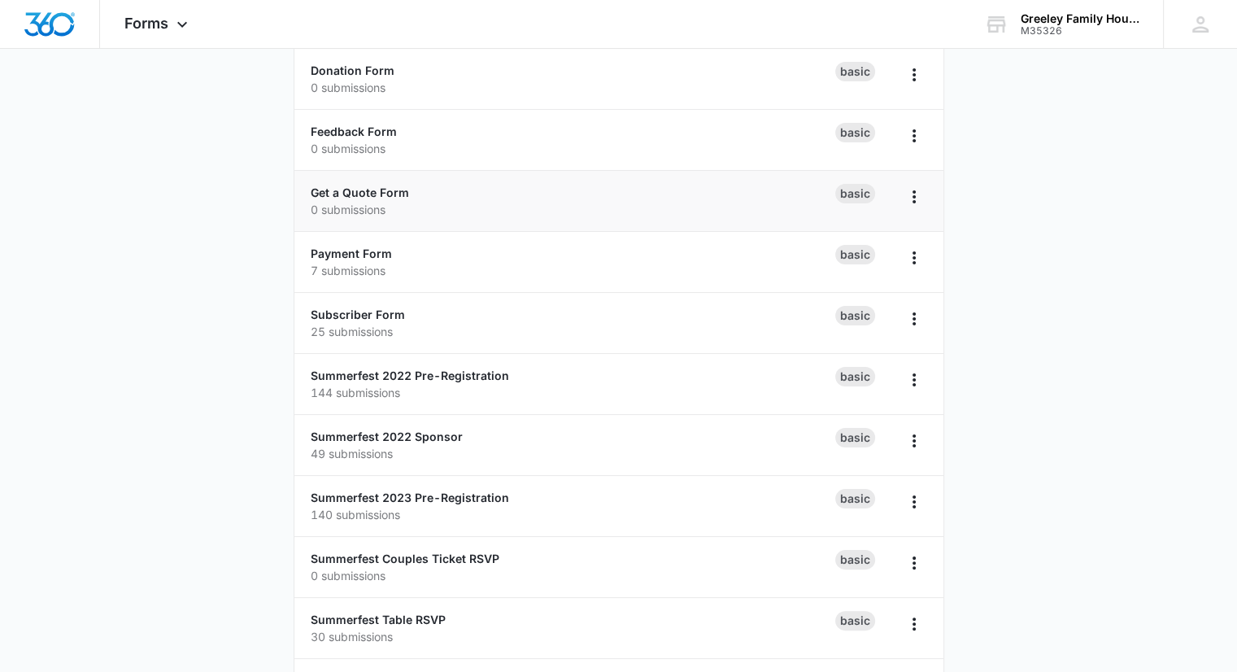
scroll to position [220, 0]
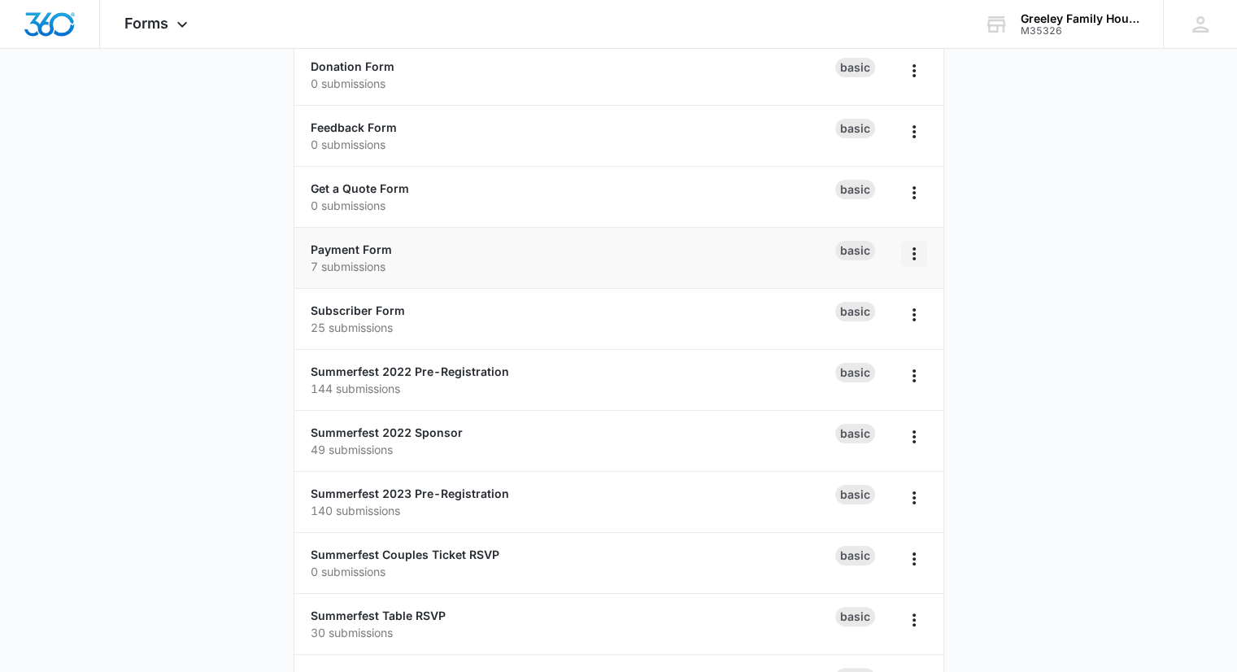
click at [914, 247] on icon "Overflow Menu" at bounding box center [914, 253] width 3 height 13
click at [381, 242] on link "Payment Form" at bounding box center [351, 249] width 81 height 14
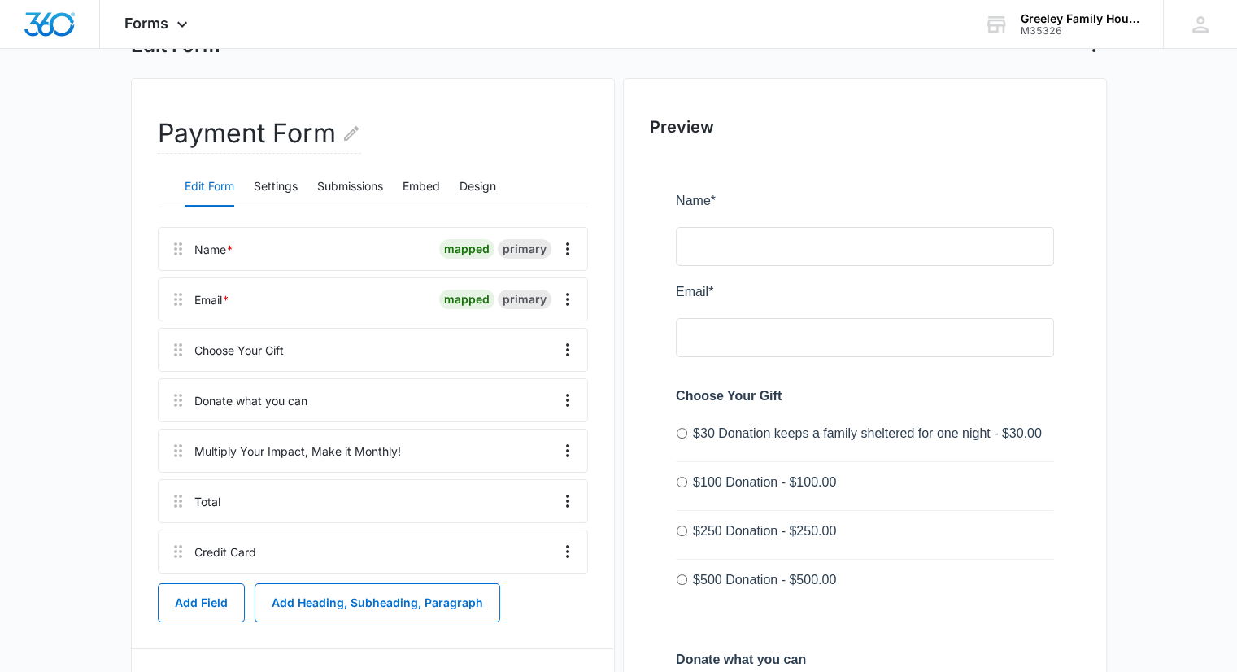
scroll to position [202, 0]
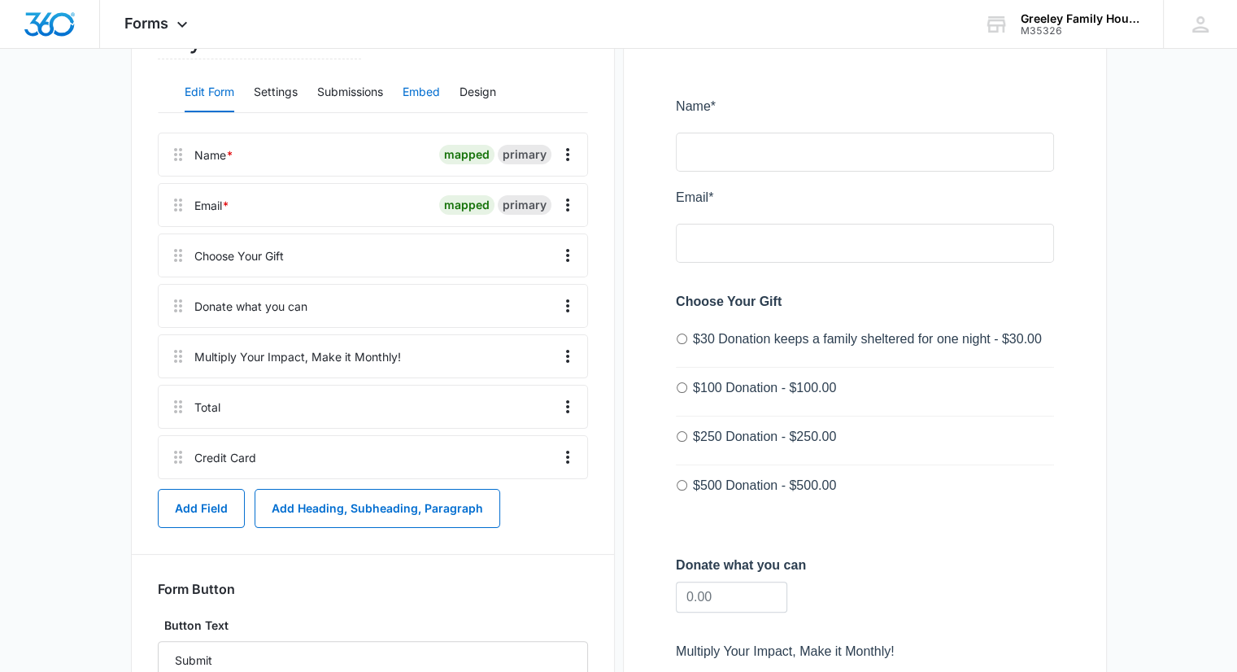
click at [433, 85] on button "Embed" at bounding box center [421, 92] width 37 height 39
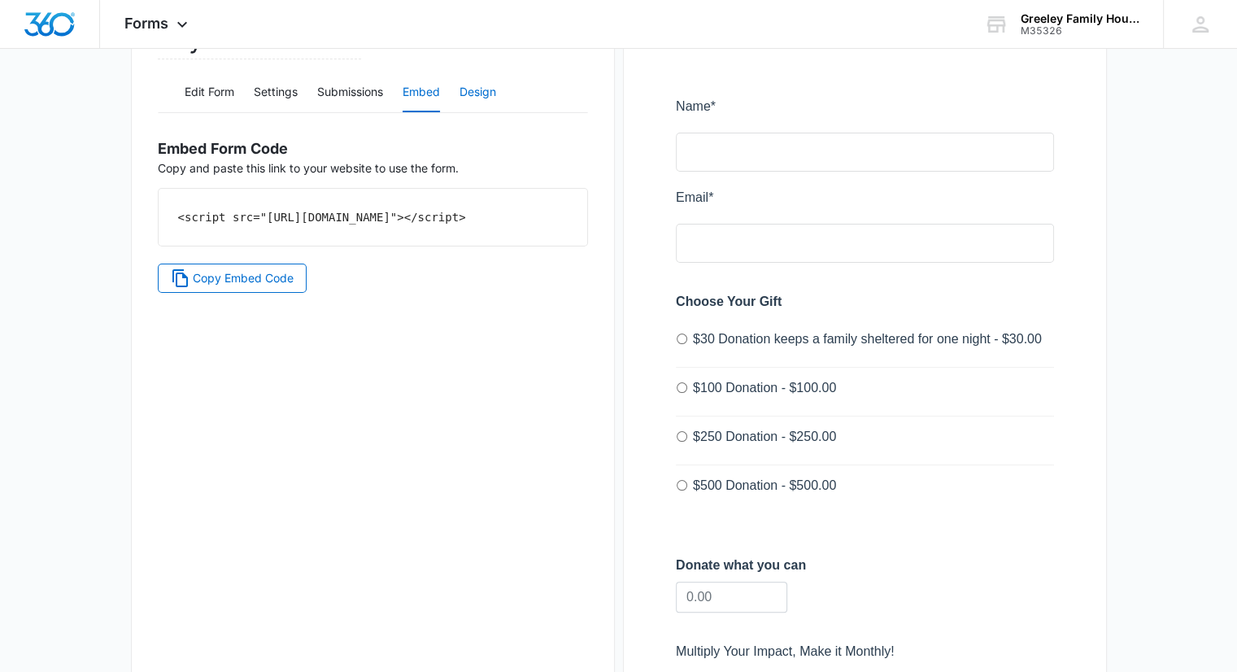
click at [472, 88] on button "Design" at bounding box center [478, 92] width 37 height 39
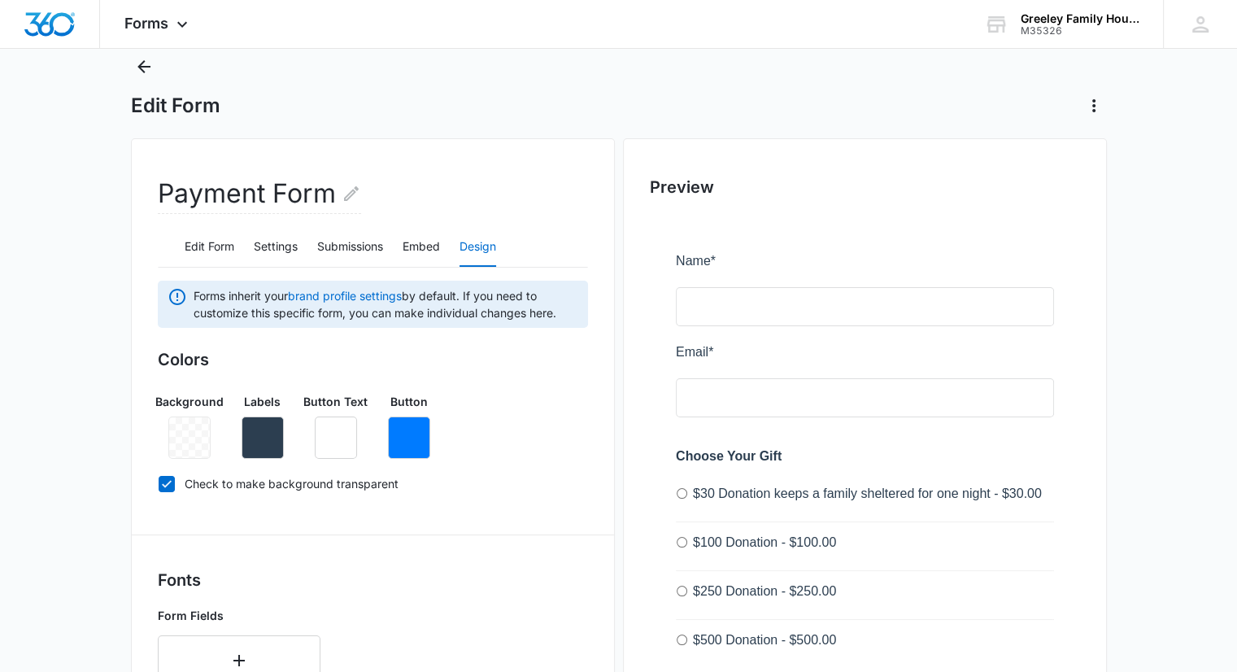
scroll to position [39, 0]
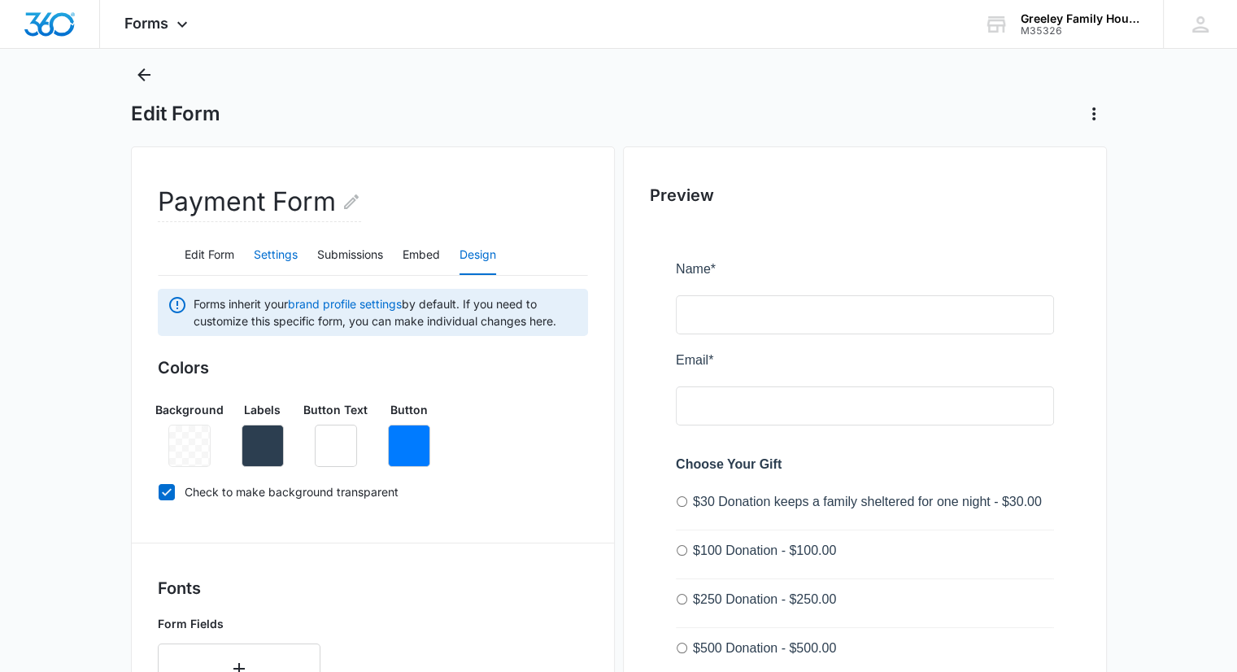
click at [290, 255] on button "Settings" at bounding box center [276, 255] width 44 height 39
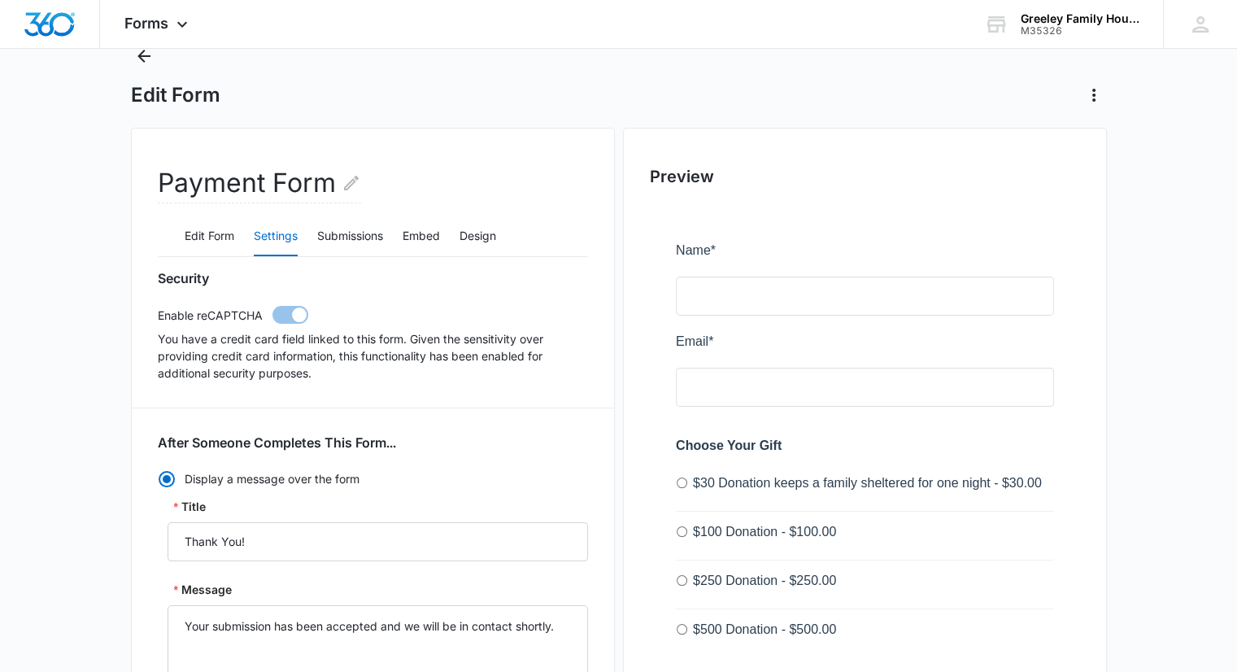
scroll to position [0, 0]
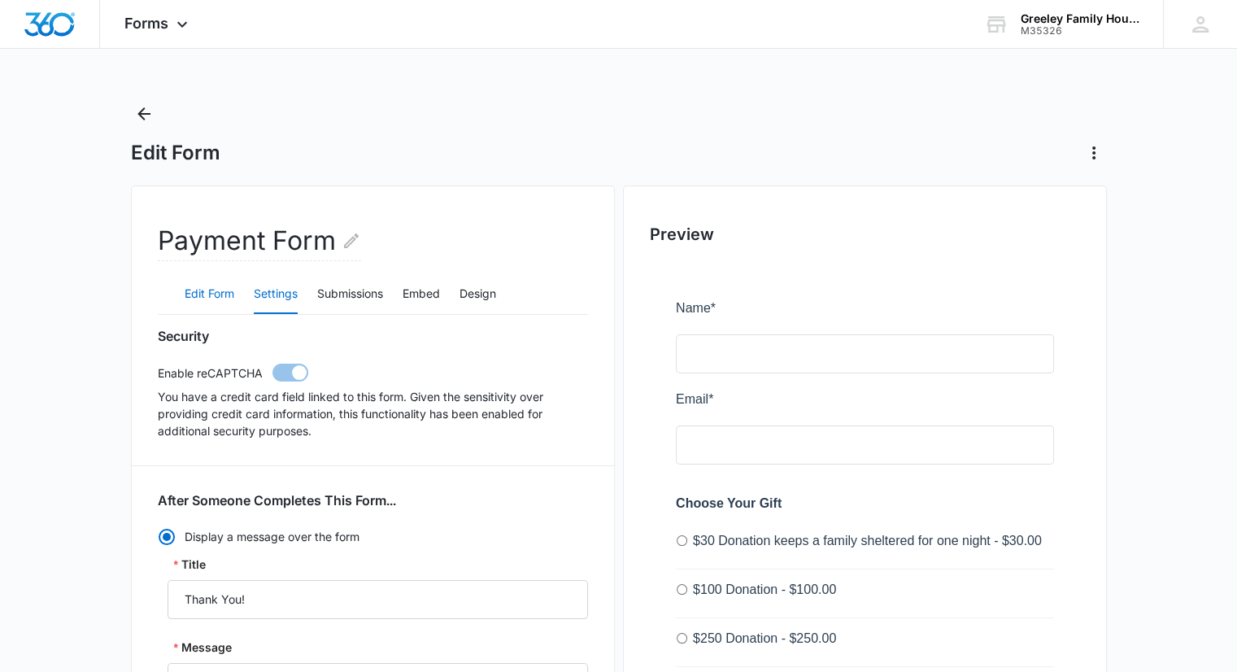
click at [211, 287] on button "Edit Form" at bounding box center [210, 294] width 50 height 39
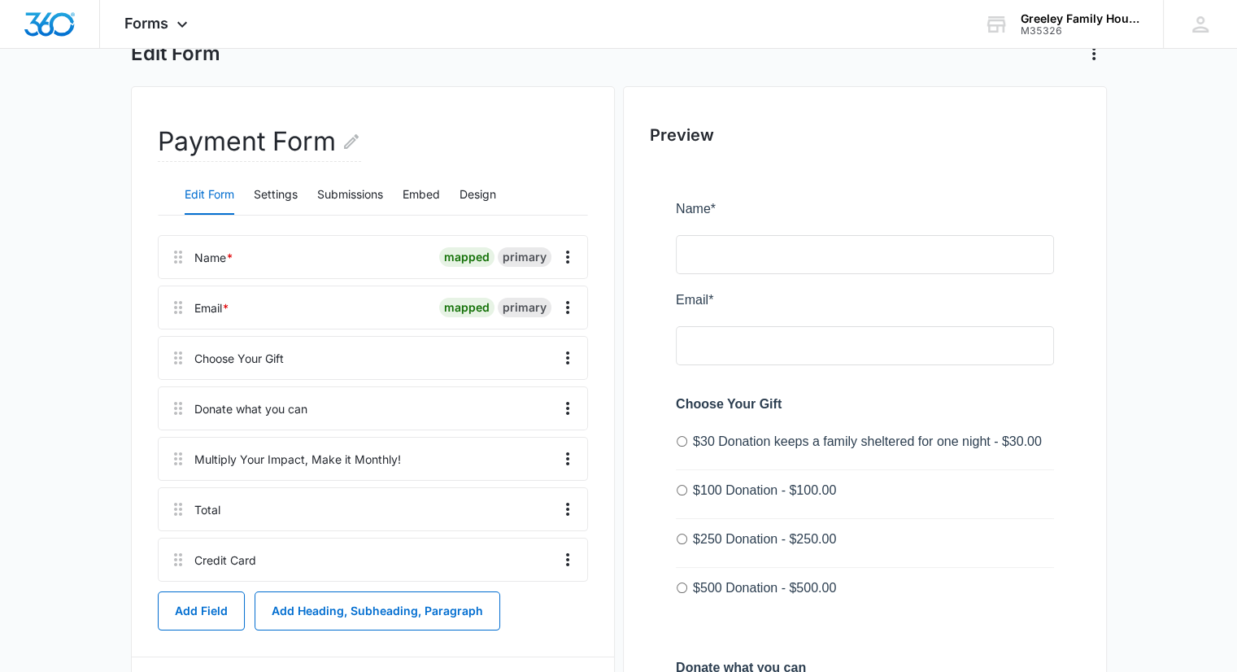
scroll to position [81, 0]
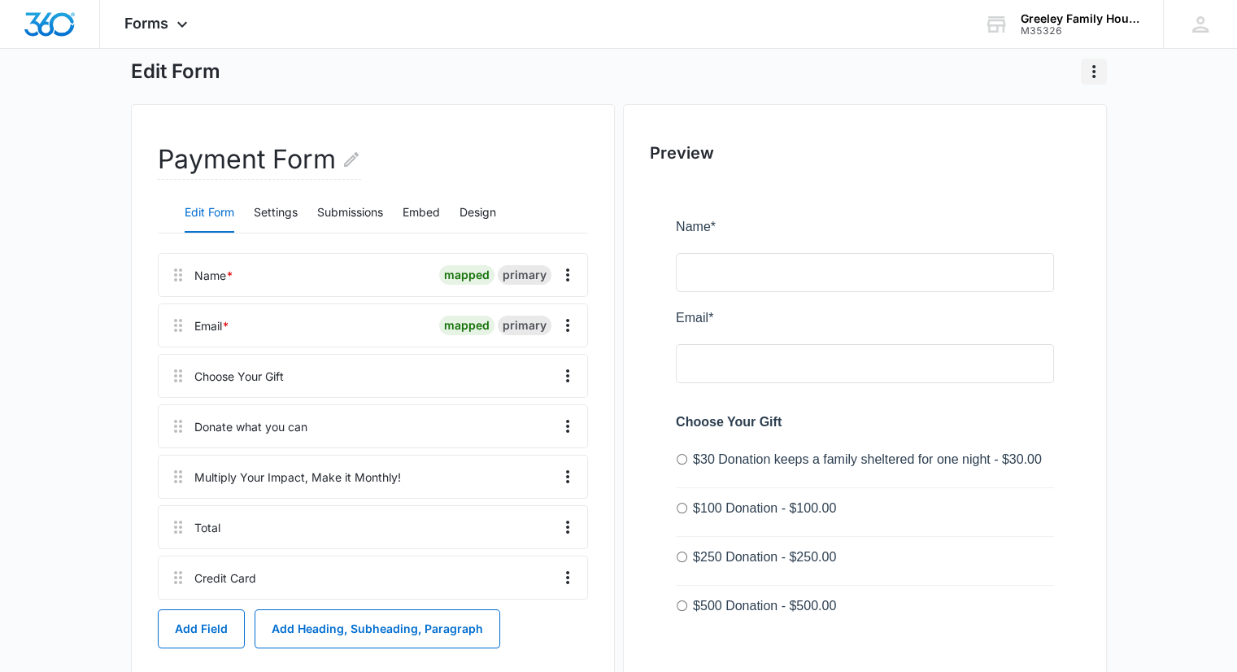
click at [1094, 69] on icon "Actions" at bounding box center [1094, 72] width 20 height 20
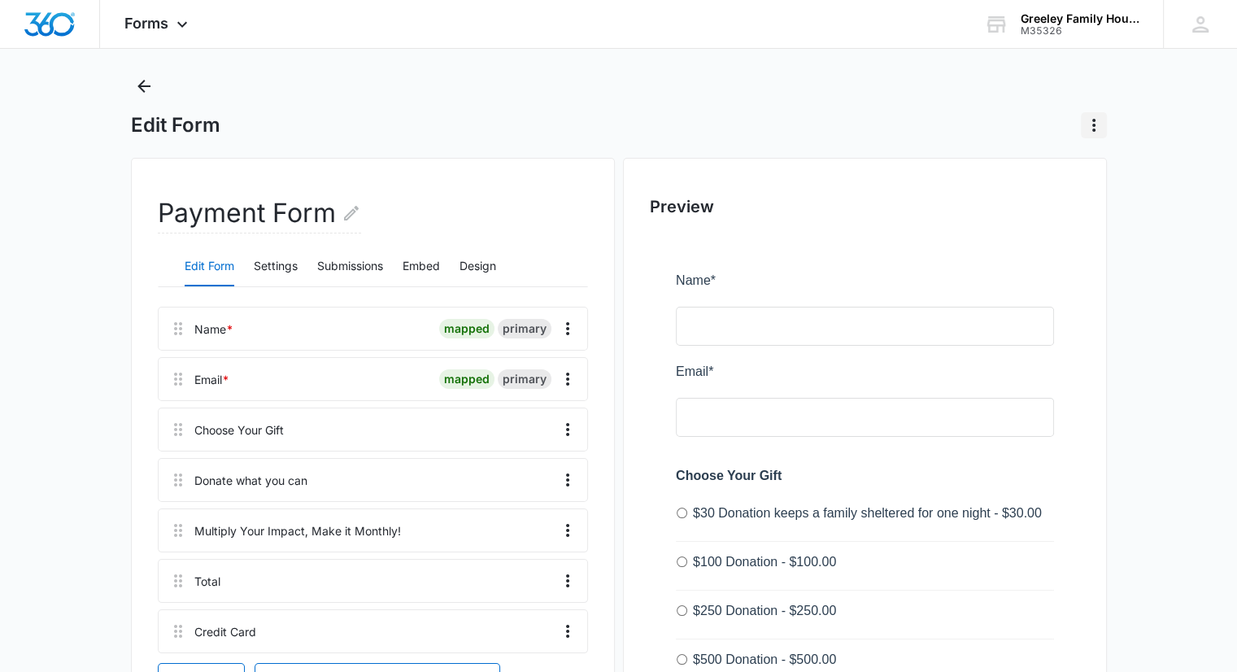
scroll to position [0, 0]
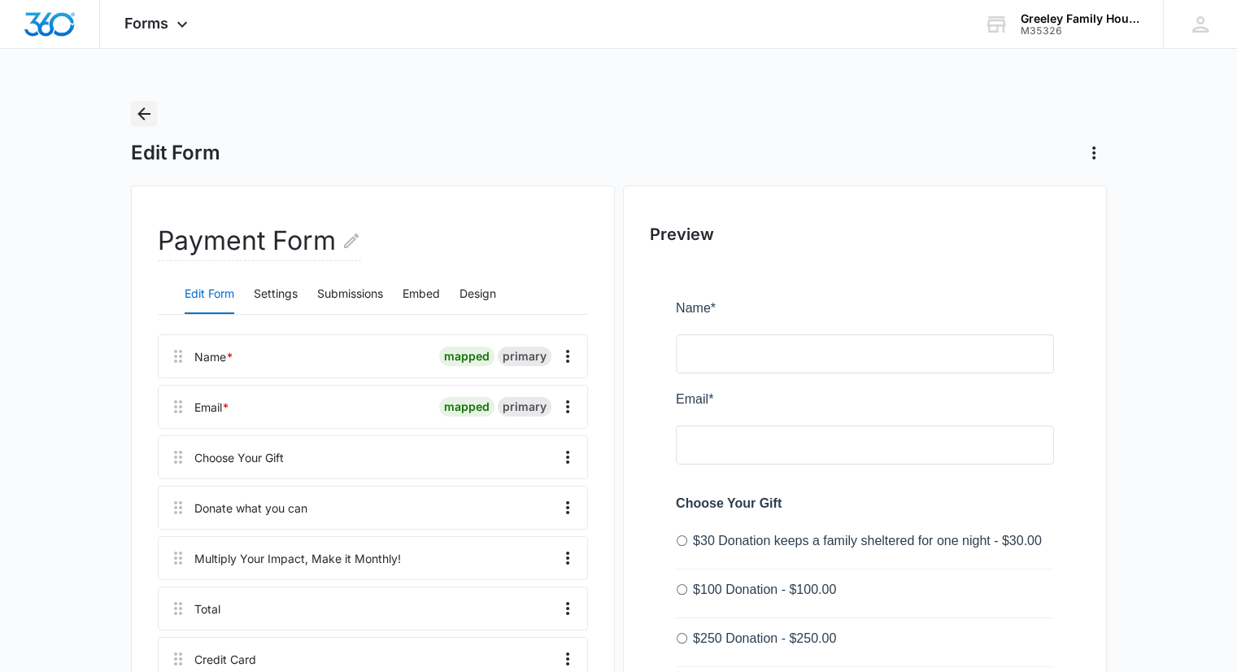
click at [147, 108] on icon "Back" at bounding box center [144, 114] width 20 height 20
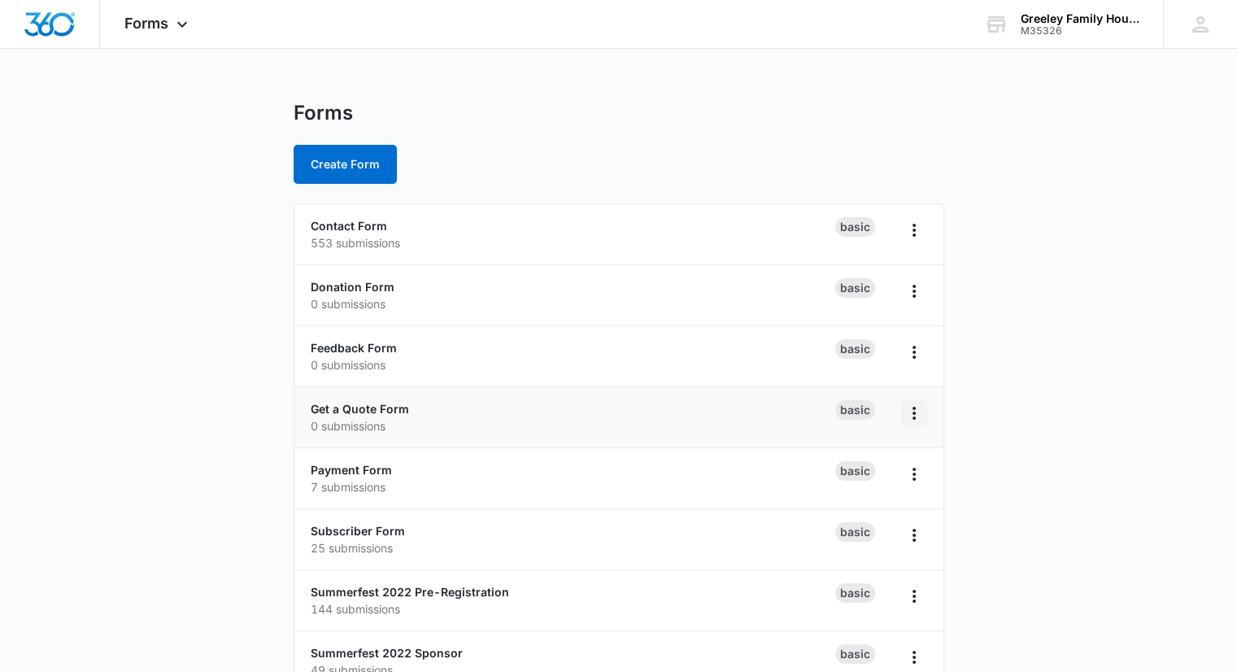
click at [914, 412] on icon "Overflow Menu" at bounding box center [914, 413] width 3 height 13
click at [852, 504] on div "Delete" at bounding box center [861, 506] width 50 height 11
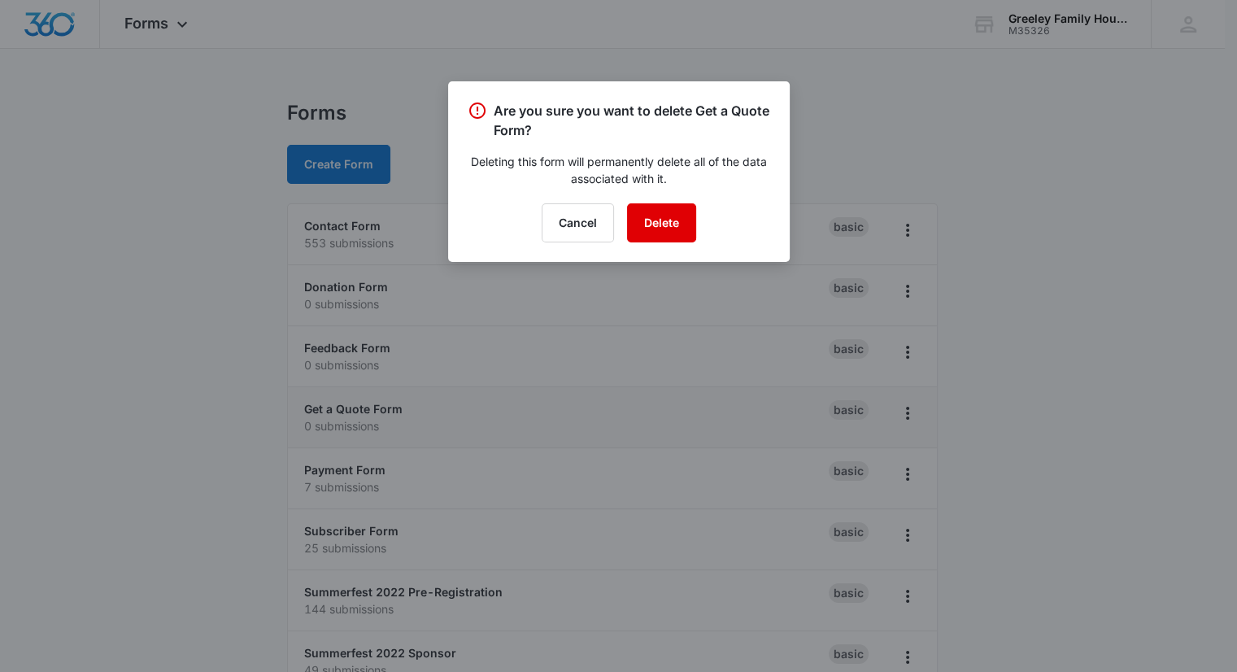
click at [668, 212] on button "Delete" at bounding box center [661, 222] width 69 height 39
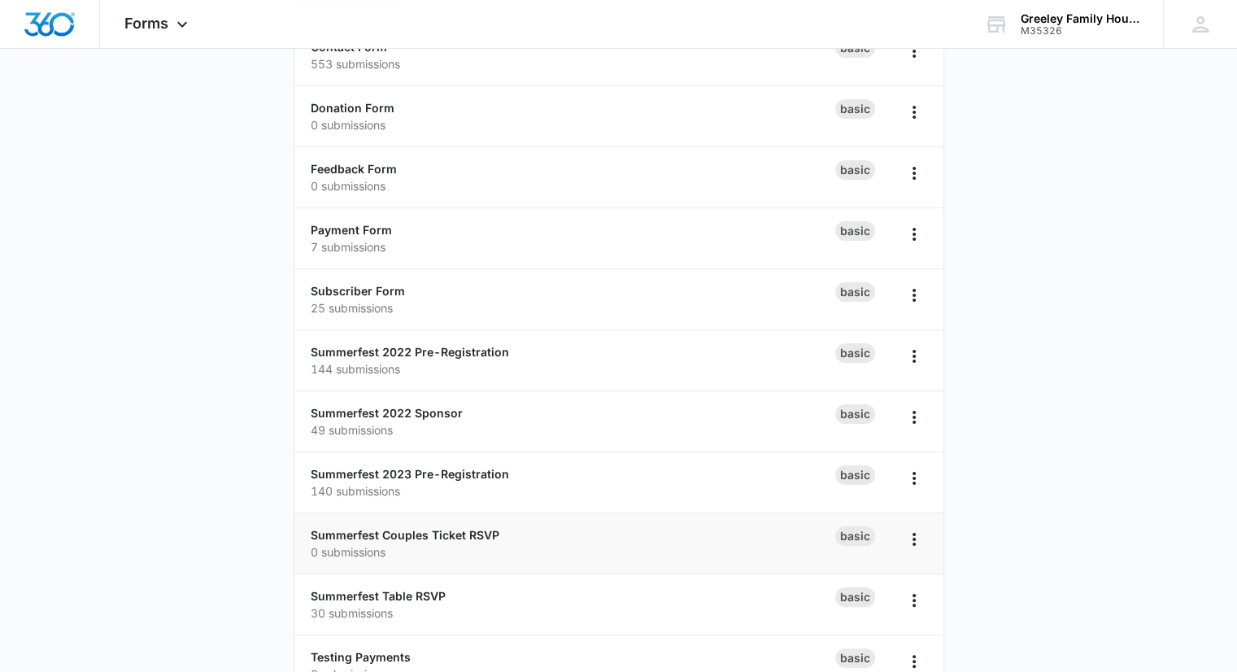
scroll to position [403, 0]
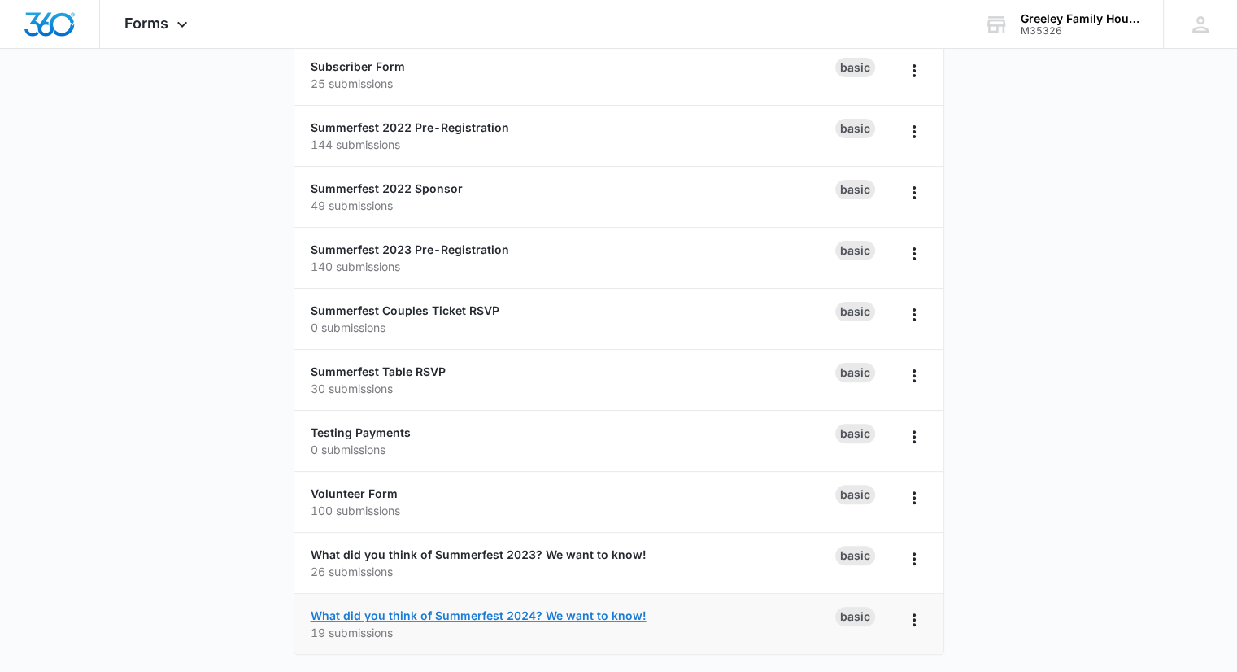
click at [414, 610] on link "What did you think of Summerfest 2024? We want to know!" at bounding box center [479, 615] width 336 height 14
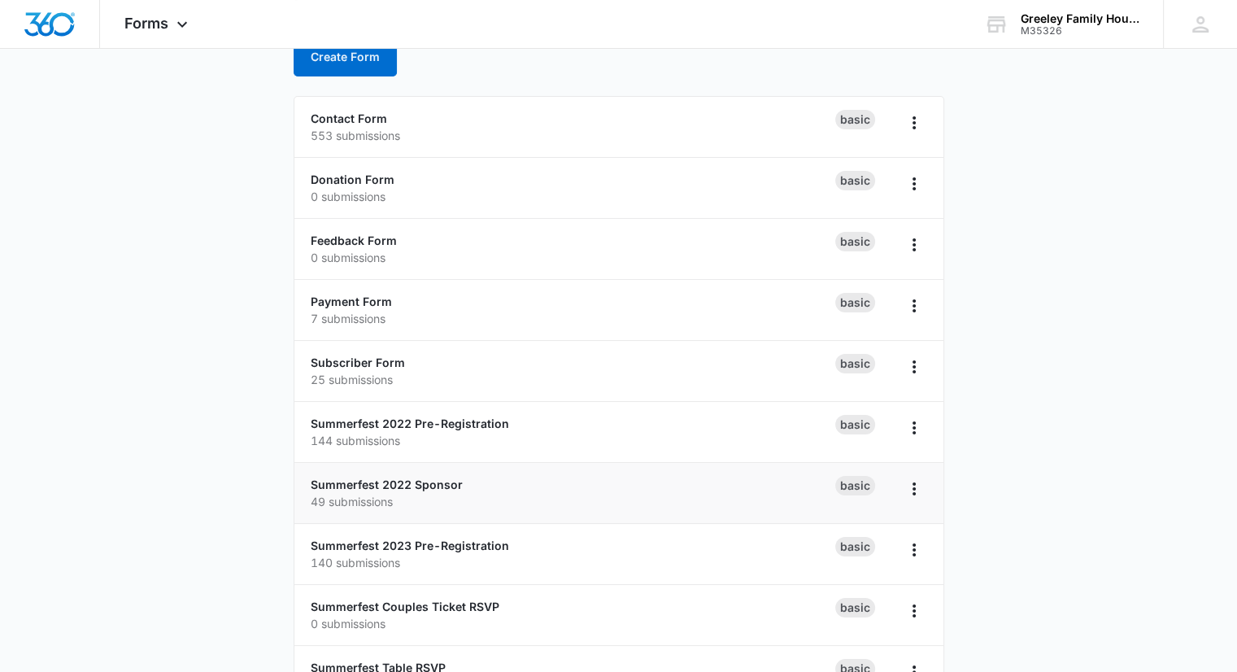
scroll to position [403, 0]
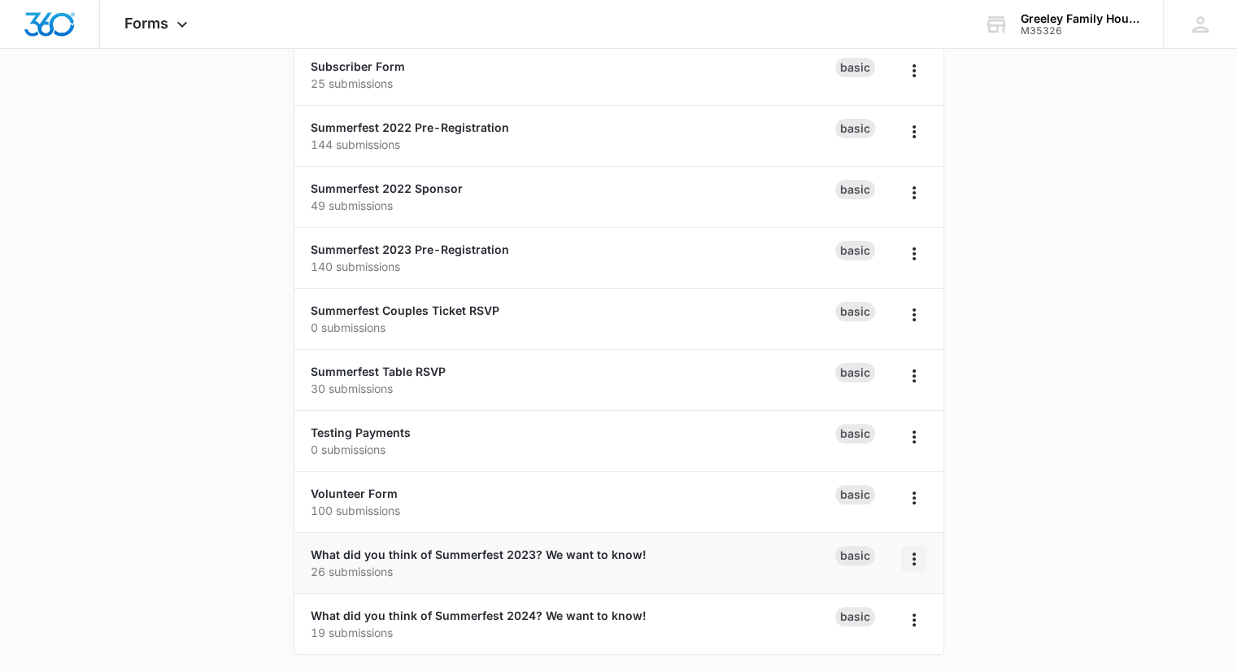
click at [911, 553] on icon "Overflow Menu" at bounding box center [915, 559] width 20 height 20
click at [869, 508] on div "Delete" at bounding box center [861, 510] width 50 height 11
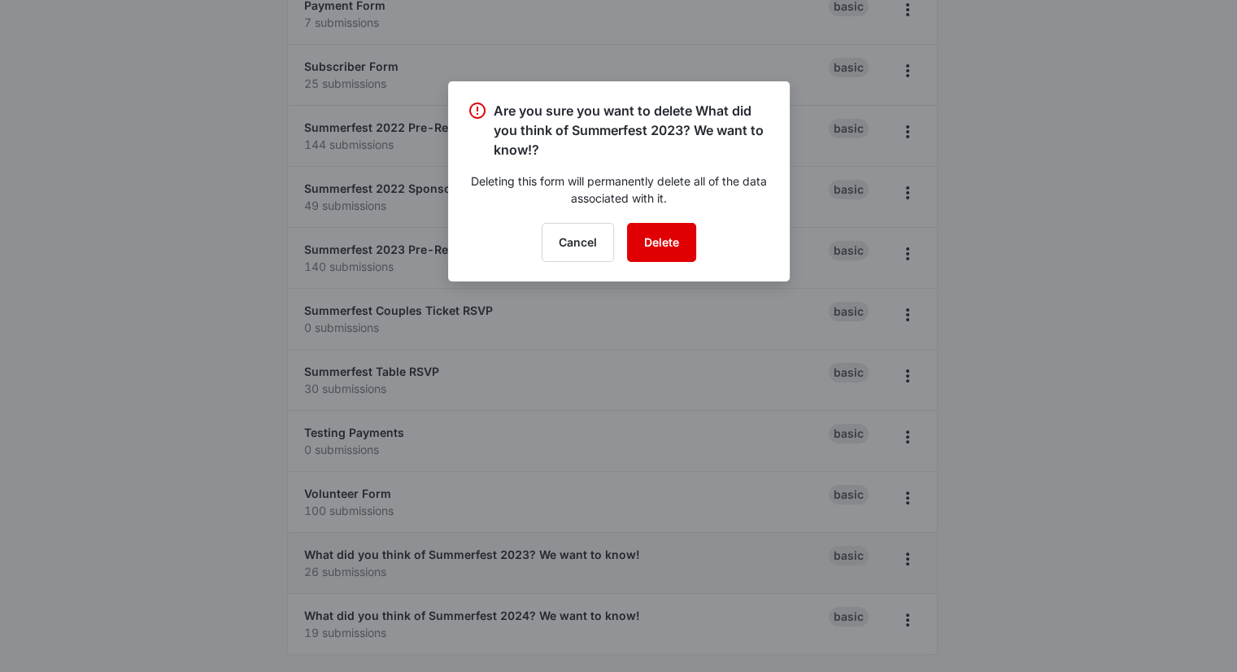
click at [669, 240] on button "Delete" at bounding box center [661, 242] width 69 height 39
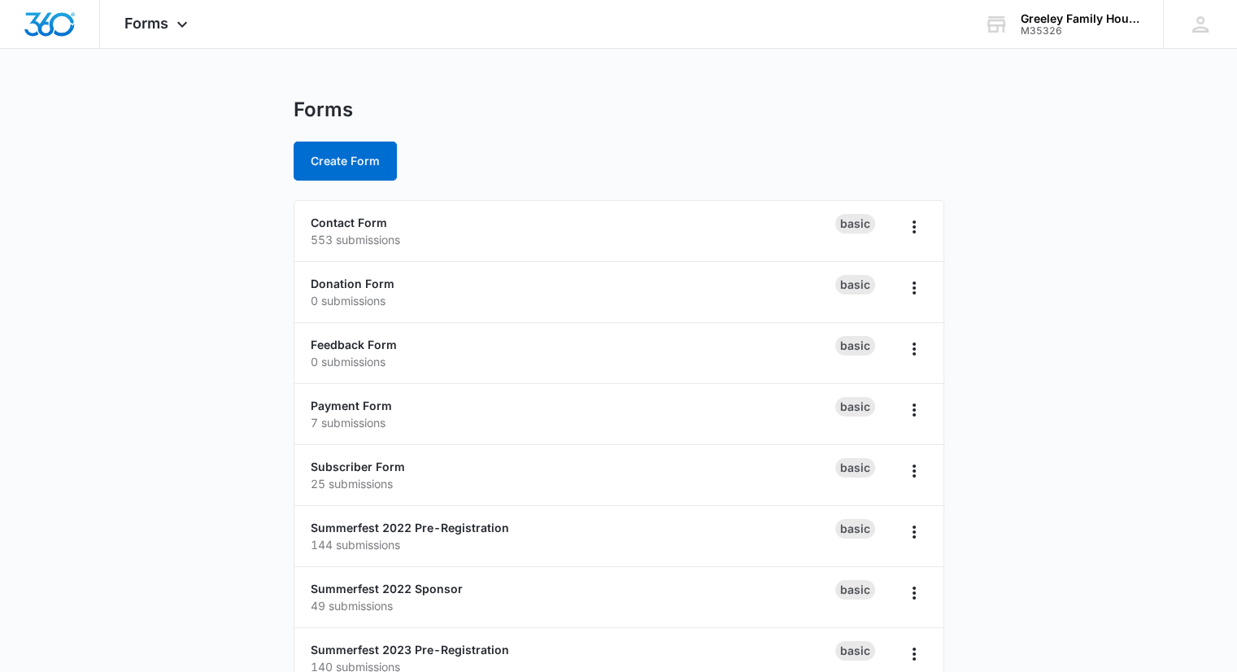
scroll to position [0, 0]
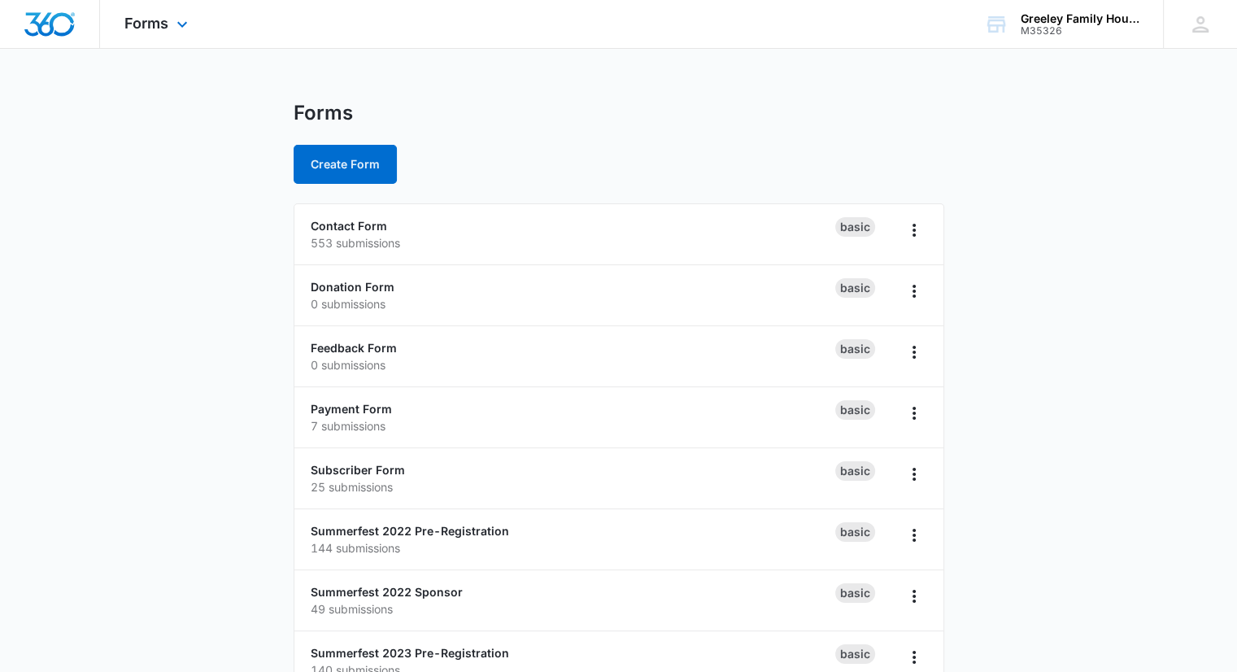
click at [47, 24] on img "Dashboard" at bounding box center [50, 24] width 52 height 24
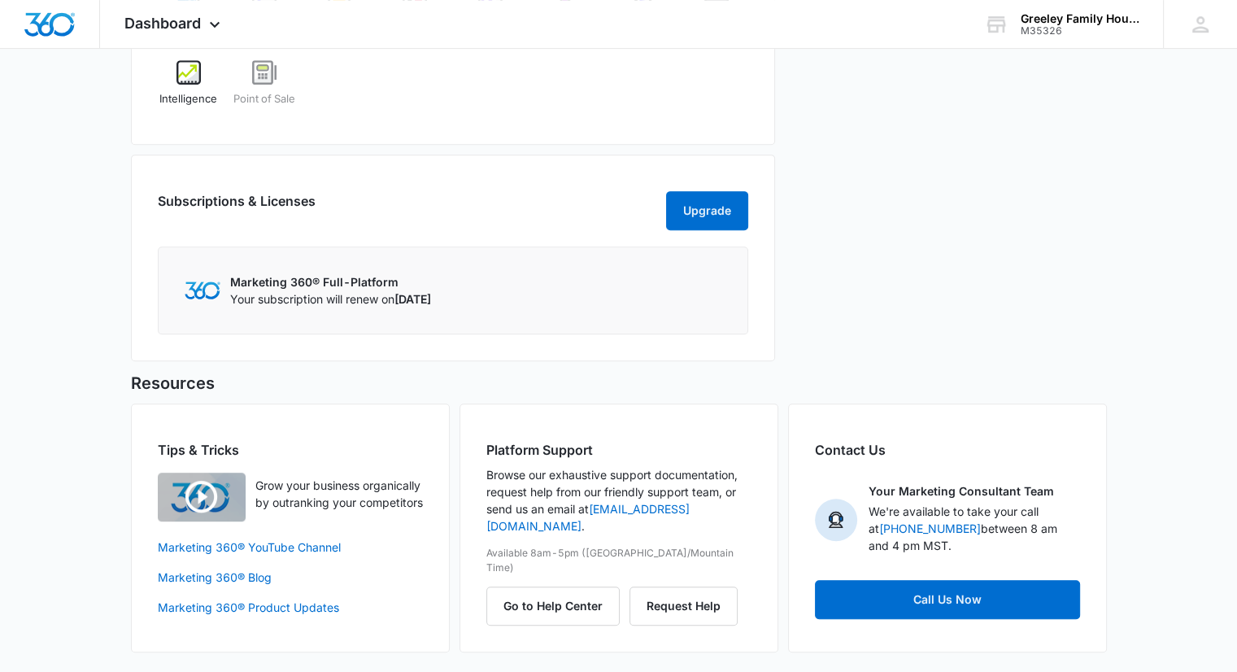
scroll to position [787, 0]
click at [575, 586] on button "Go to Help Center" at bounding box center [552, 605] width 133 height 39
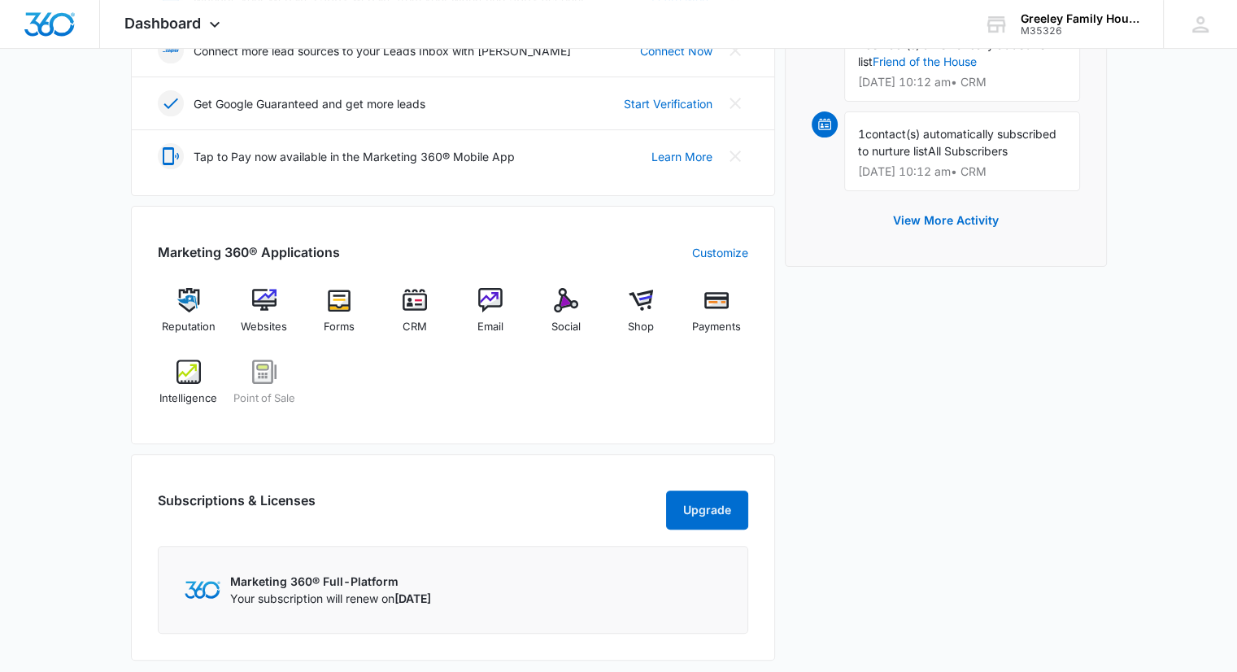
scroll to position [569, 0]
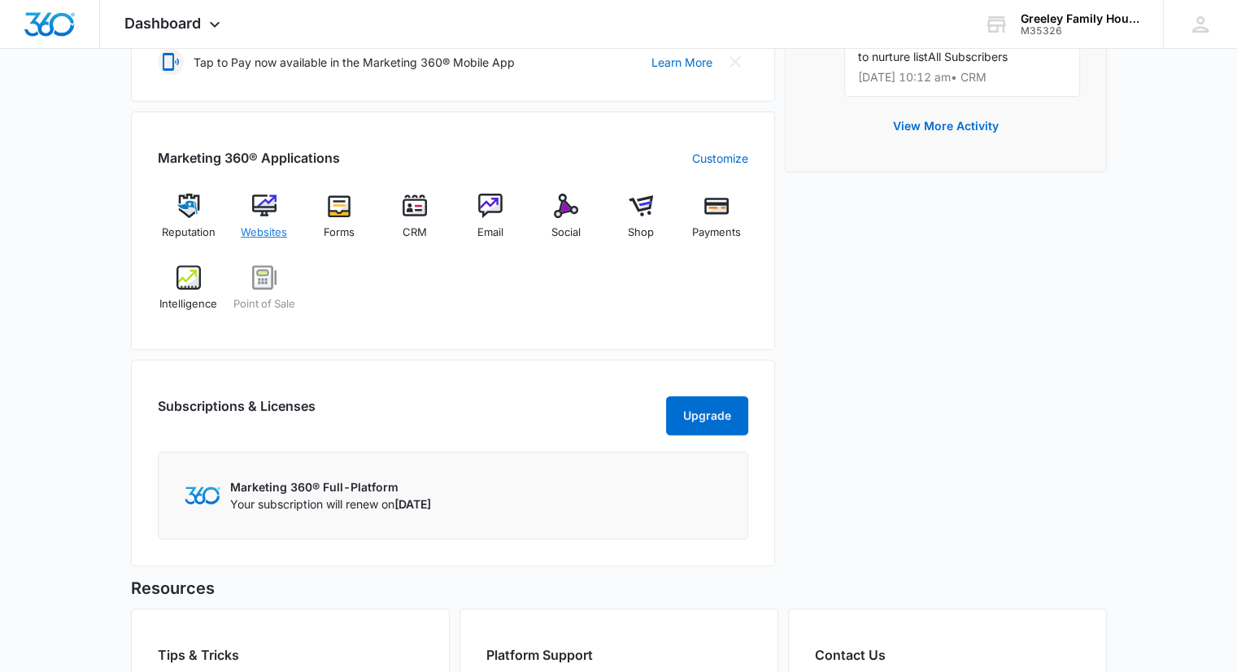
click at [264, 222] on div "Websites" at bounding box center [264, 223] width 63 height 59
